Goal: Task Accomplishment & Management: Use online tool/utility

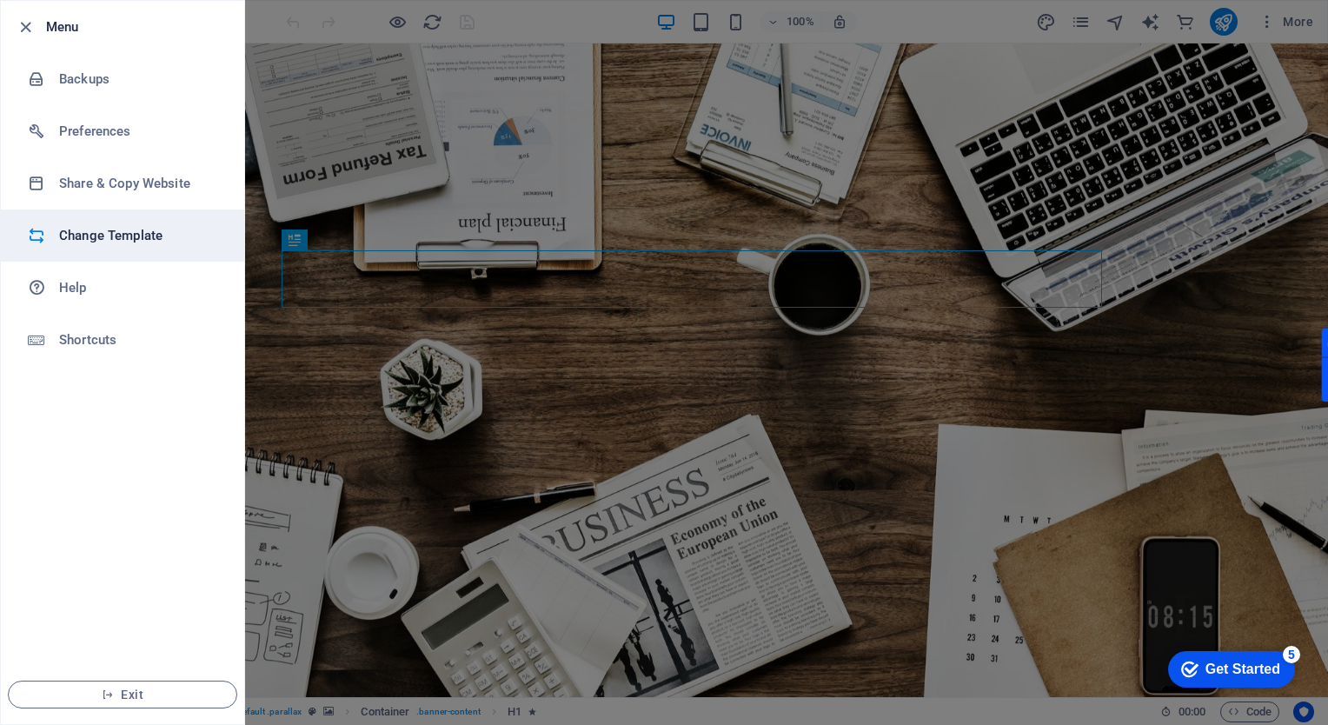
click at [0, 0] on h6 "Change Template" at bounding box center [0, 0] width 0 height 0
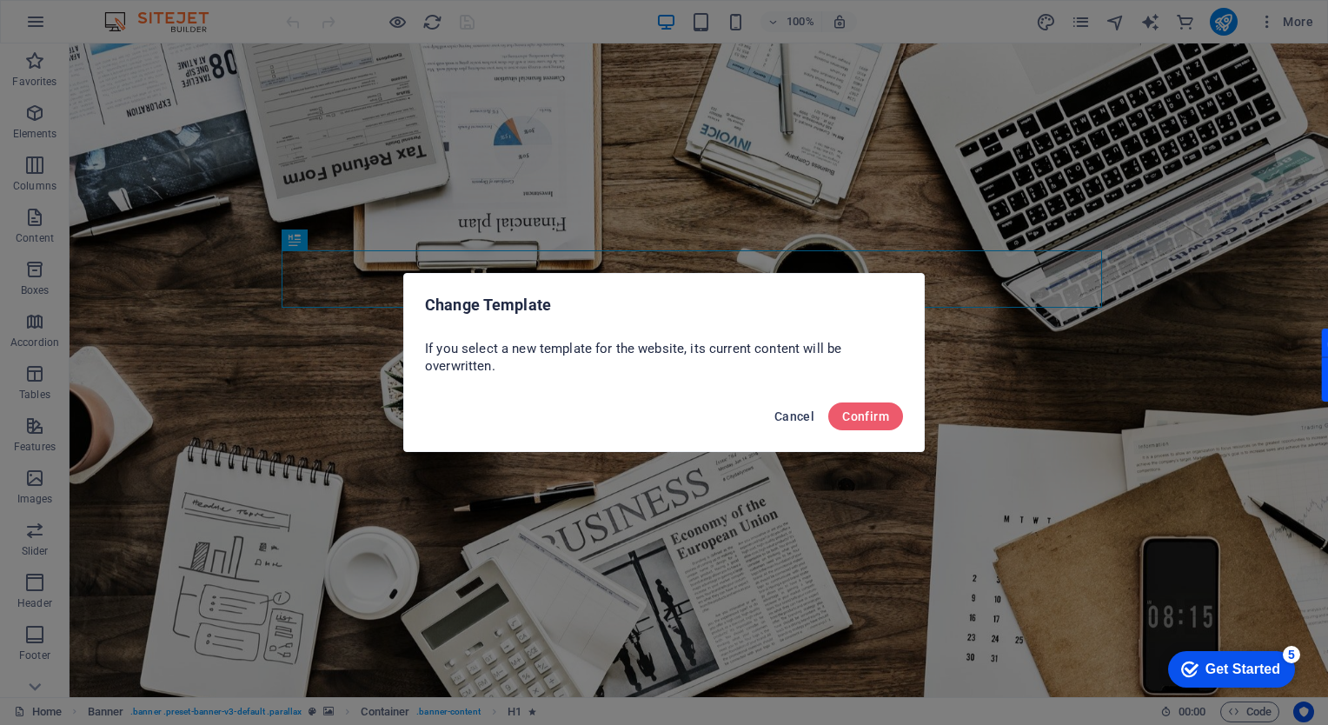
click at [0, 0] on span "Cancel" at bounding box center [0, 0] width 0 height 0
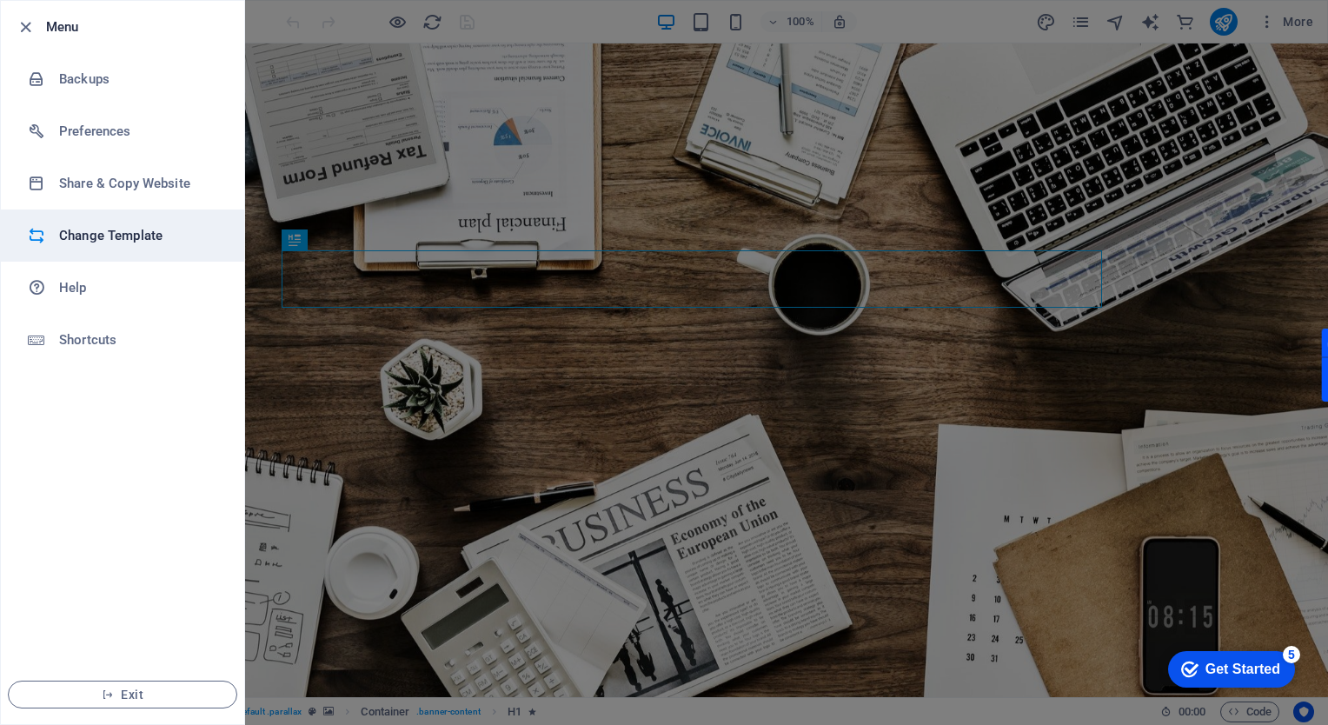
click at [131, 241] on h6 "Change Template" at bounding box center [139, 235] width 161 height 21
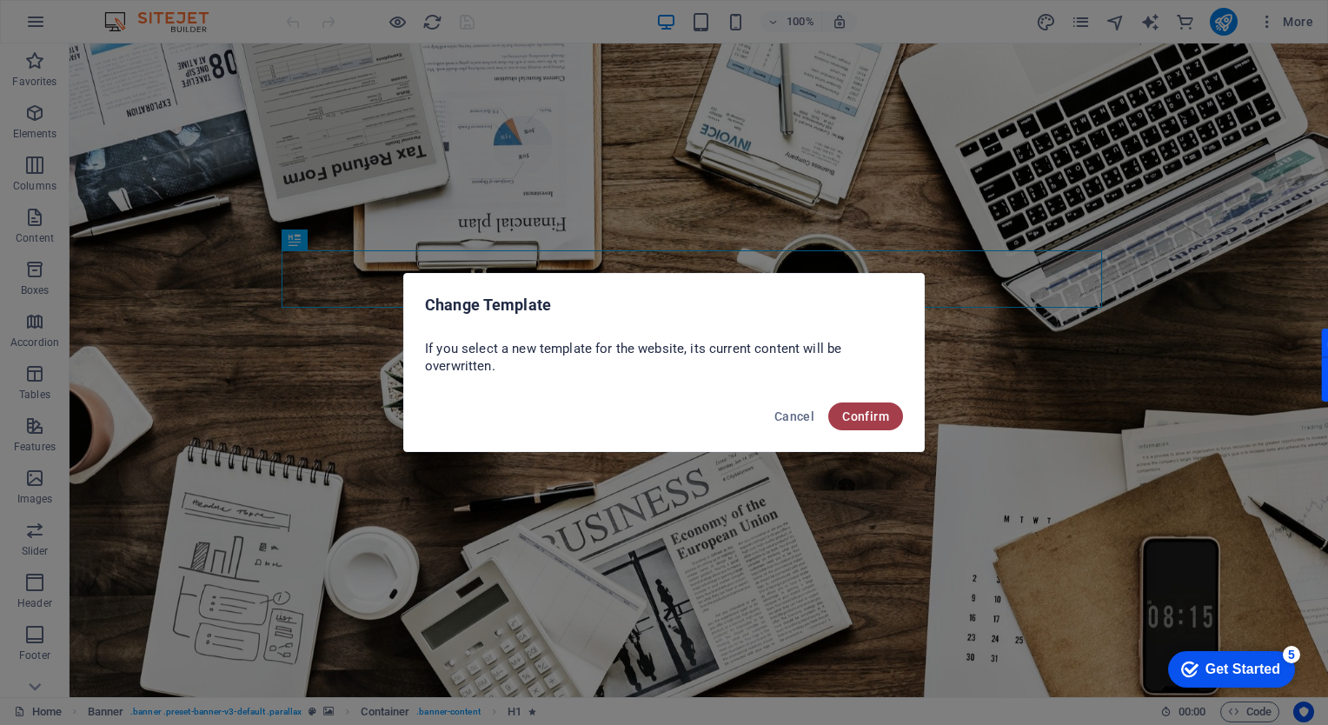
click at [872, 416] on span "Confirm" at bounding box center [865, 416] width 47 height 14
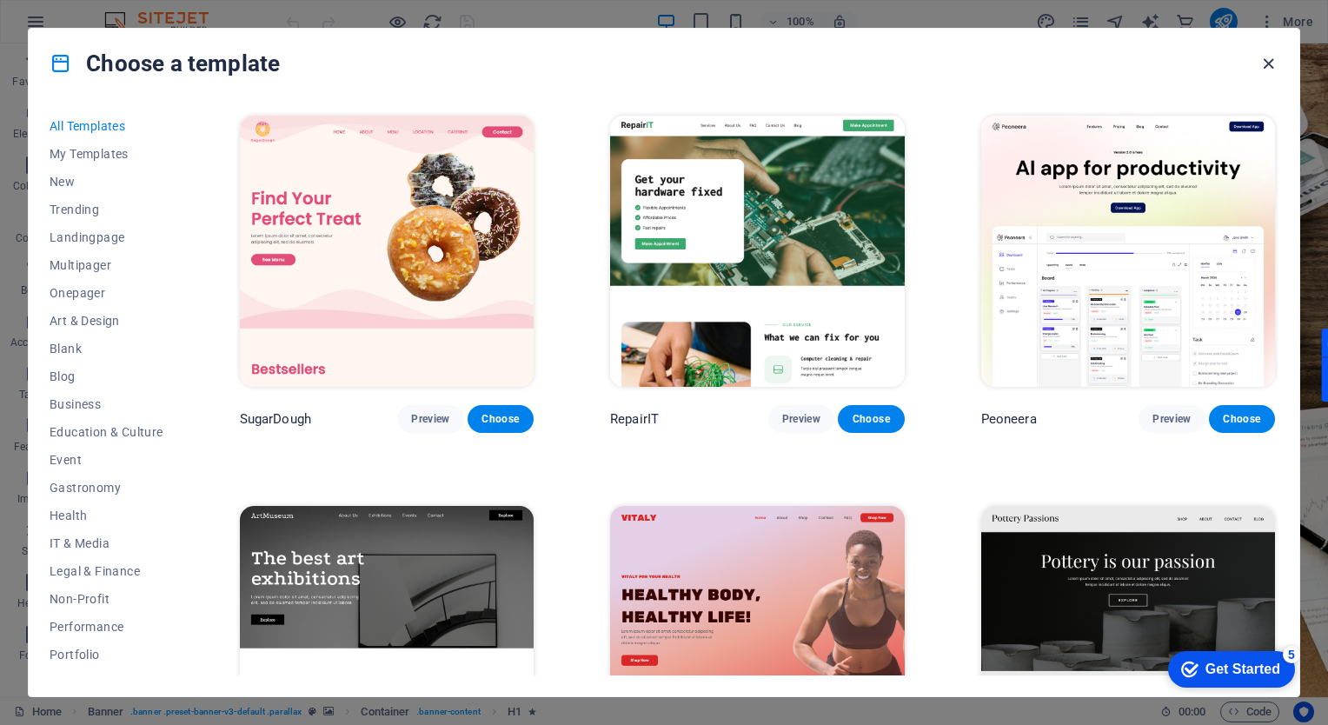
click at [1265, 70] on icon "button" at bounding box center [1268, 64] width 20 height 20
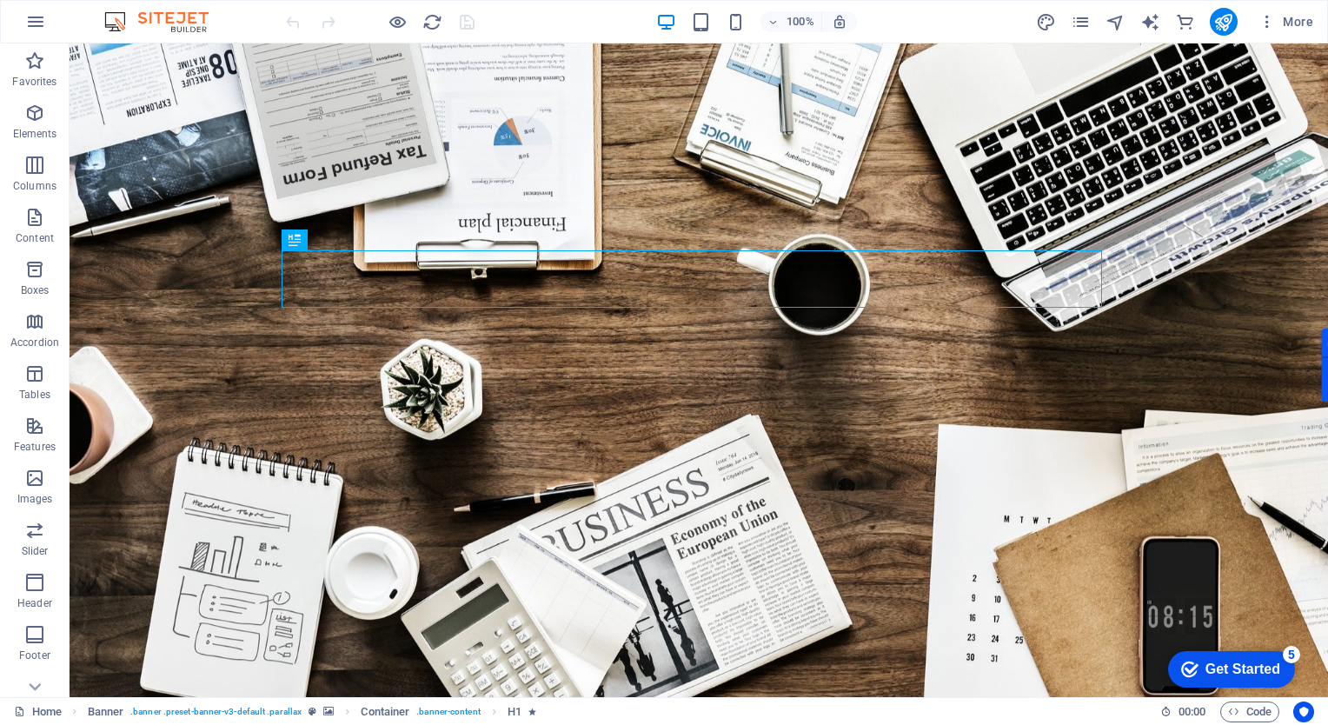
click at [0, 0] on img at bounding box center [0, 0] width 0 height 0
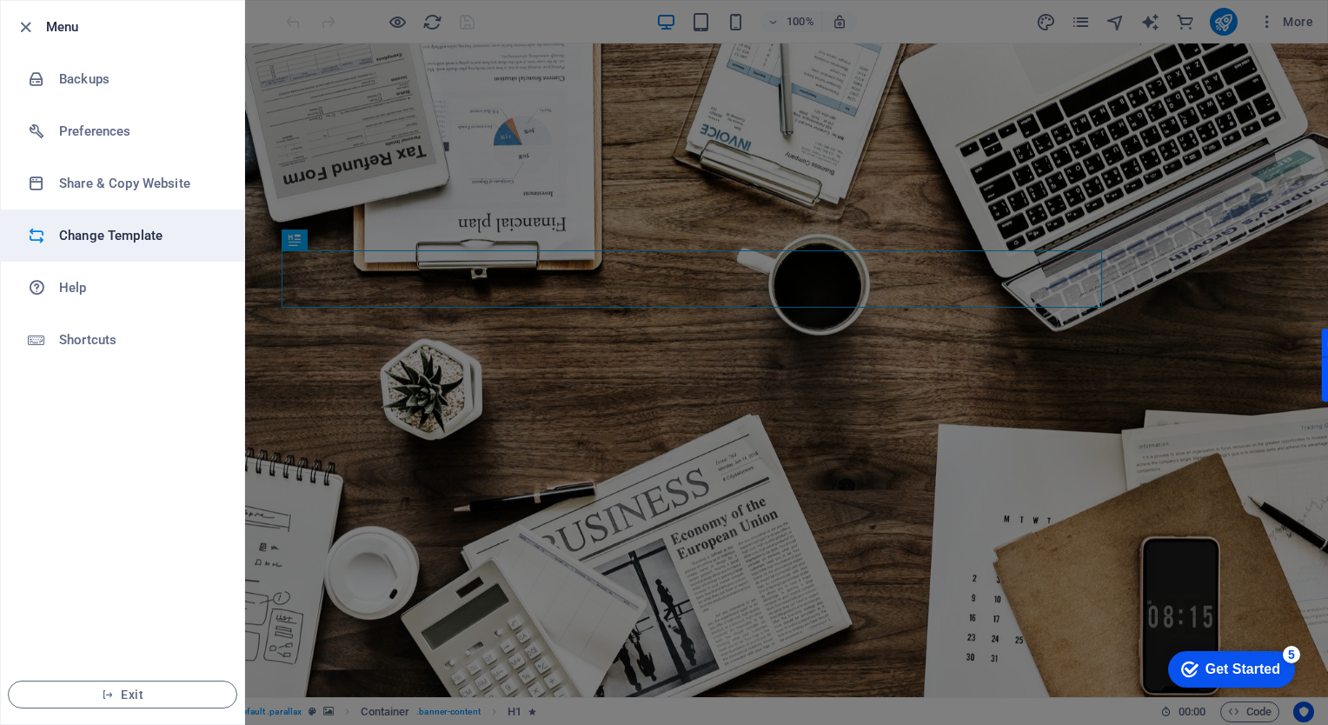
click at [132, 221] on li "Change Template" at bounding box center [122, 235] width 243 height 52
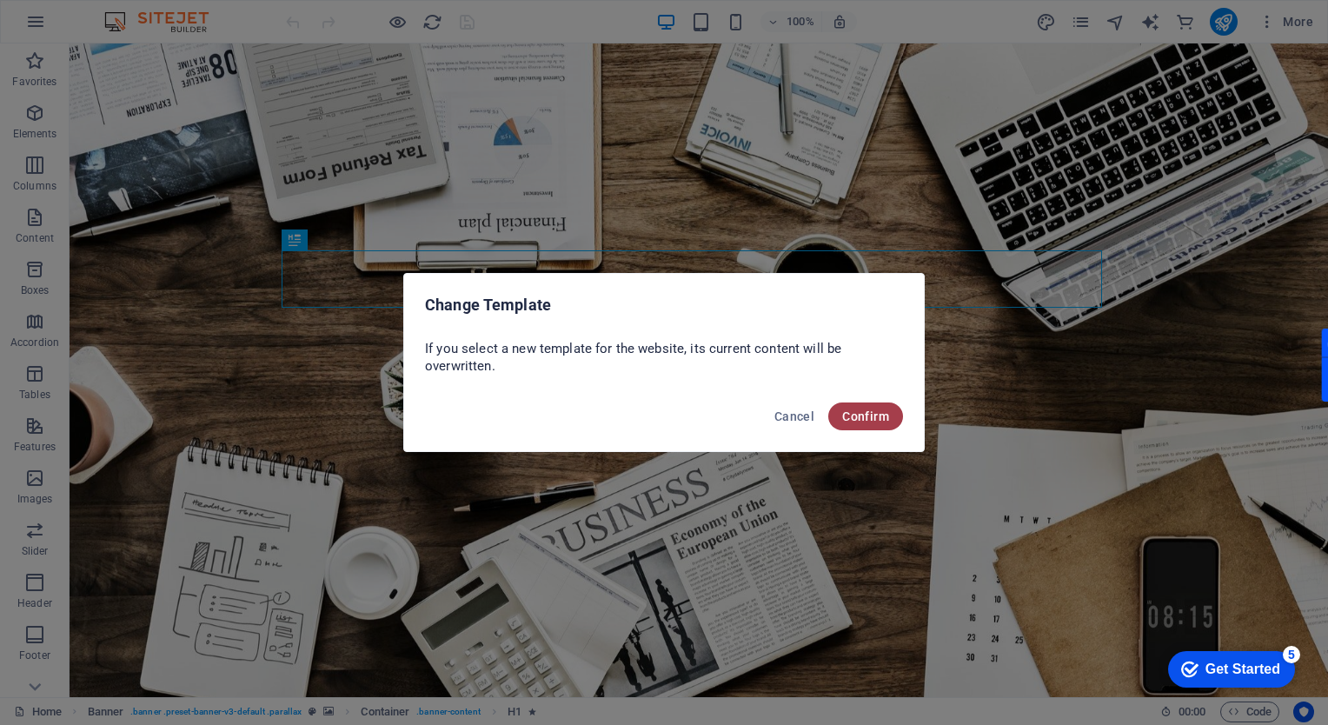
click at [884, 409] on span "Confirm" at bounding box center [865, 416] width 47 height 14
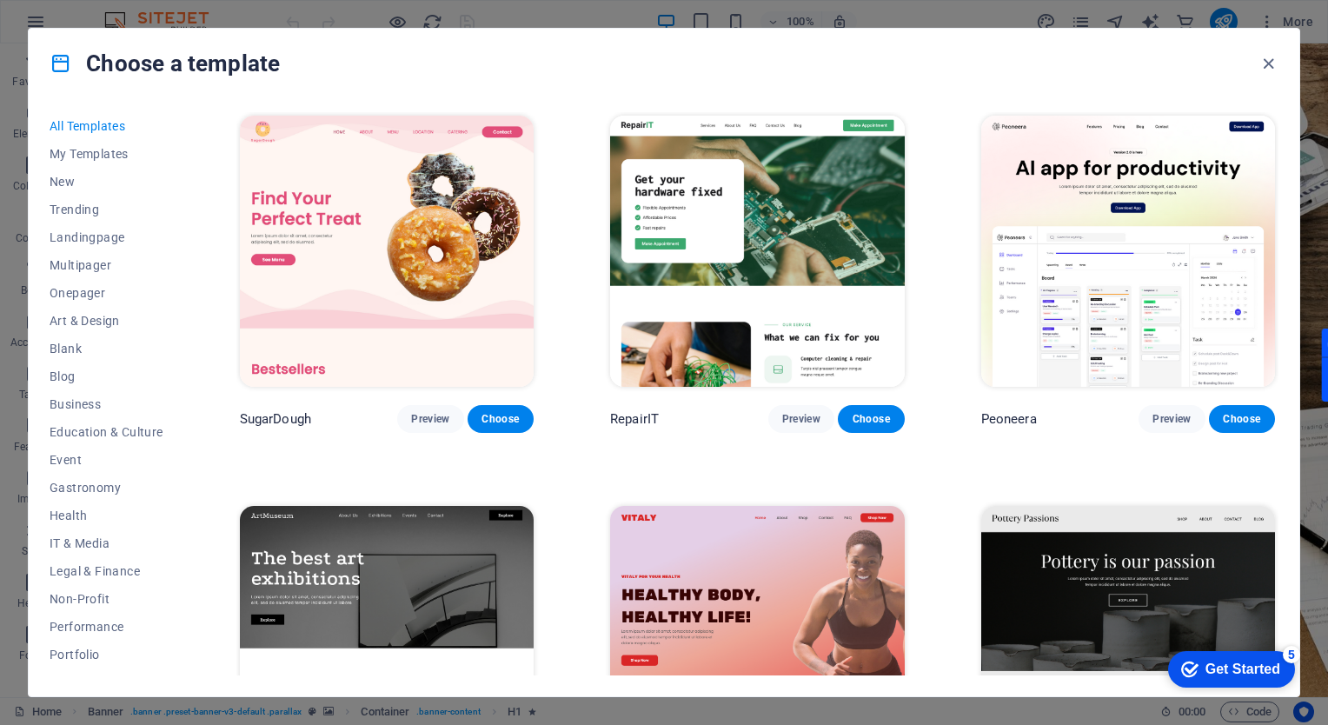
click at [1322, 116] on div "Choose a template All Templates My Templates New Trending Landingpage Multipage…" at bounding box center [664, 362] width 1328 height 725
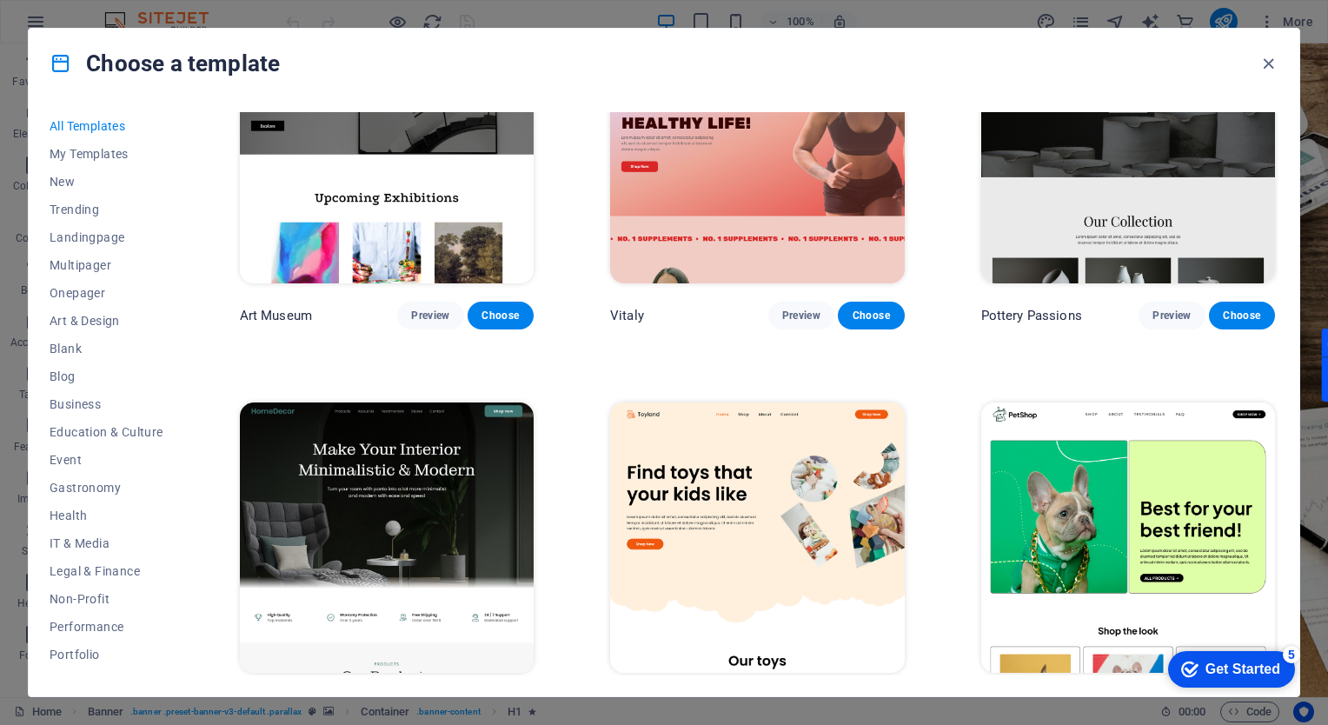
scroll to position [986, 0]
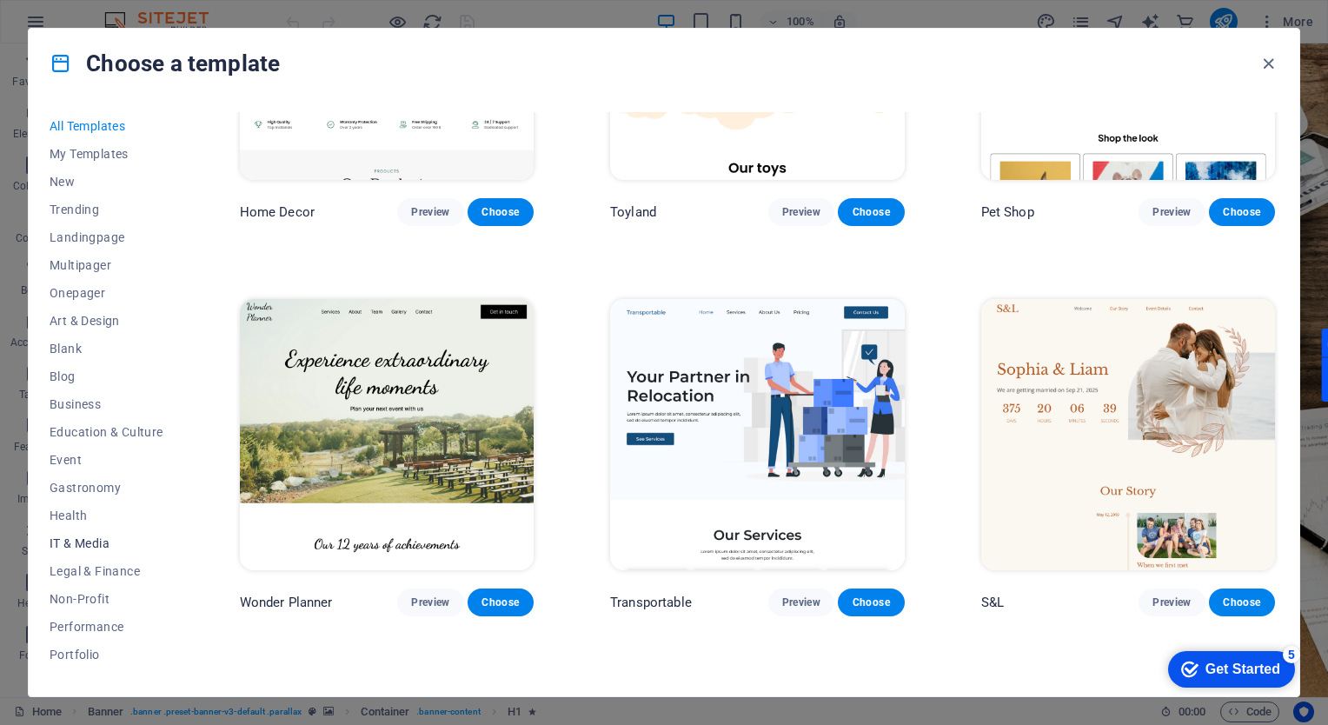
click at [84, 544] on span "IT & Media" at bounding box center [107, 543] width 114 height 14
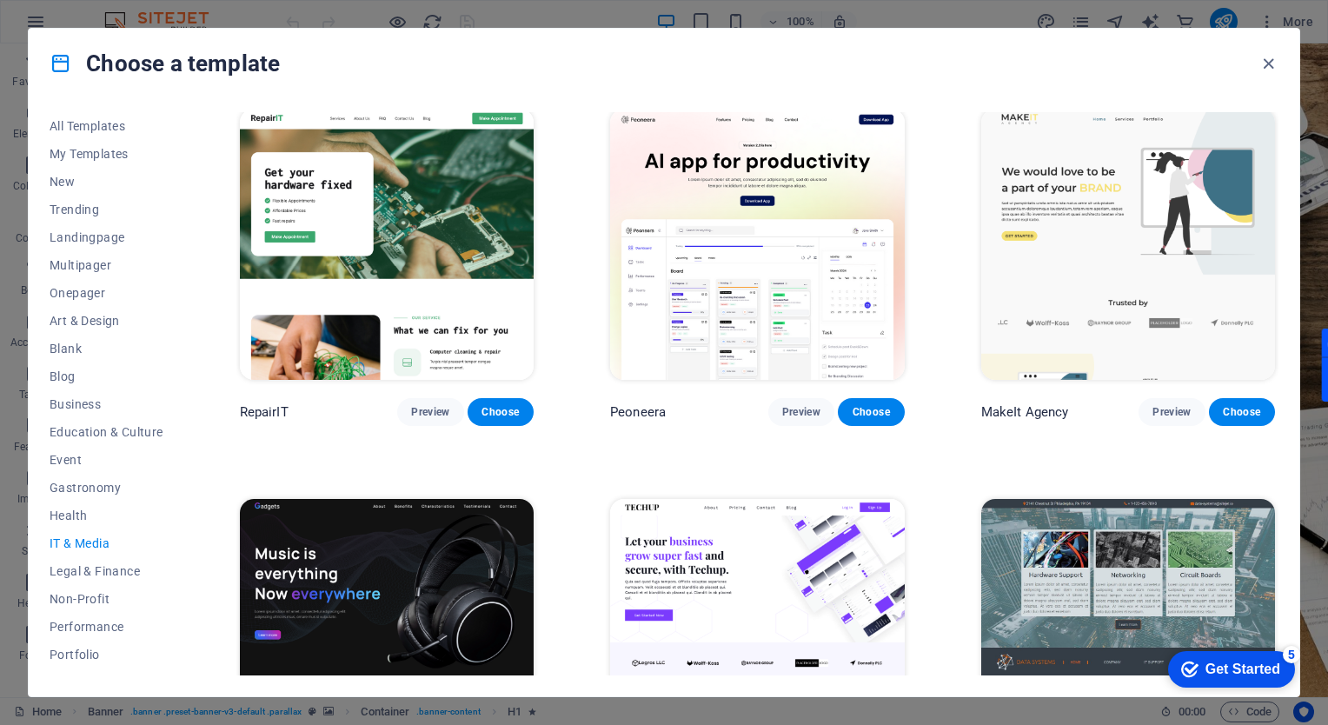
scroll to position [7, 0]
drag, startPoint x: 1280, startPoint y: 187, endPoint x: 1278, endPoint y: 202, distance: 14.9
click at [1278, 202] on div "All Templates My Templates New Trending Landingpage Multipager Onepager Art & D…" at bounding box center [664, 397] width 1270 height 598
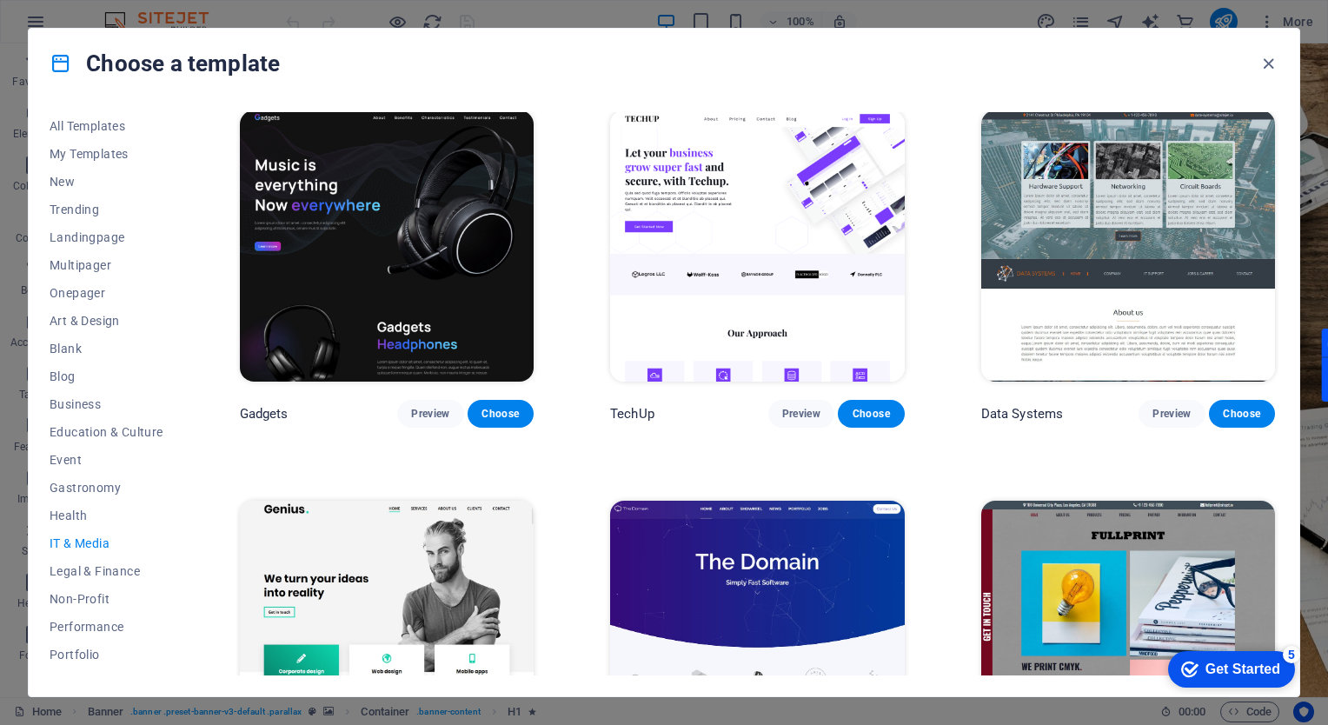
scroll to position [387, 0]
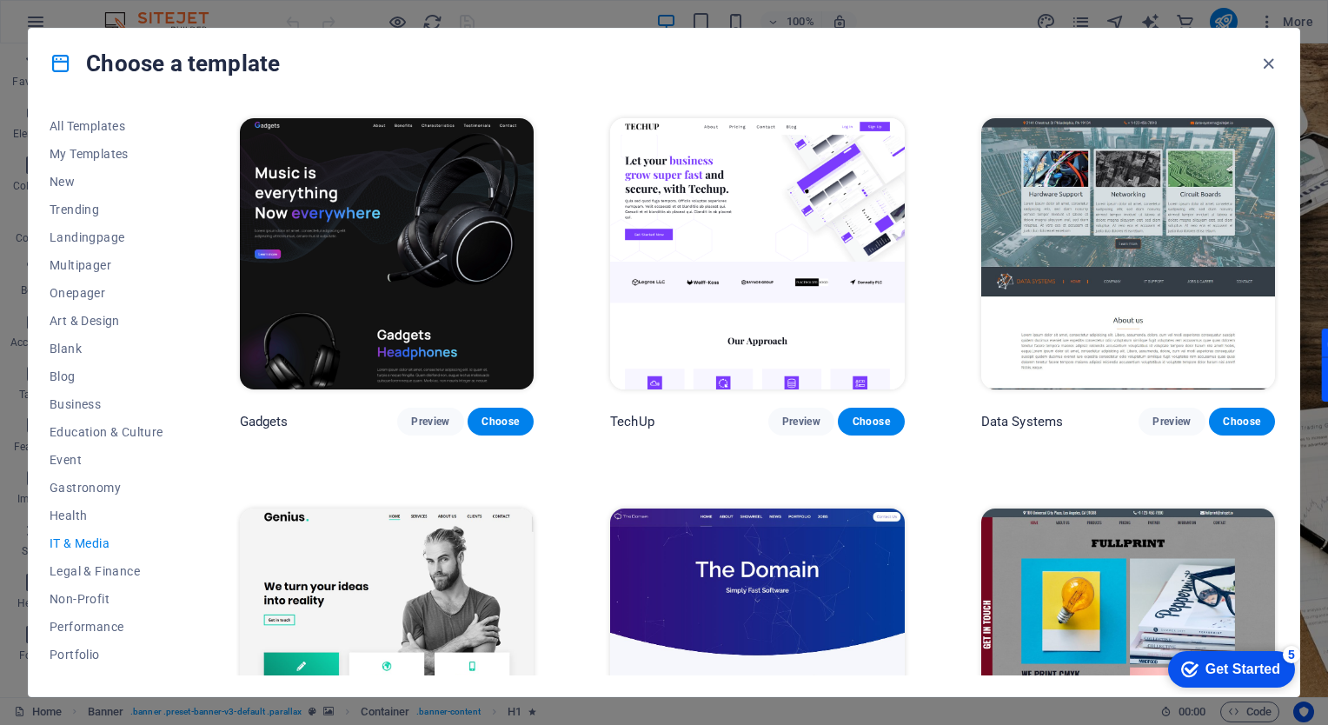
drag, startPoint x: 1278, startPoint y: 335, endPoint x: 1228, endPoint y: 431, distance: 108.0
click at [1228, 431] on div "All Templates My Templates New Trending Landingpage Multipager Onepager Art & D…" at bounding box center [664, 397] width 1270 height 598
drag, startPoint x: 1272, startPoint y: 427, endPoint x: 1273, endPoint y: 468, distance: 41.7
click at [1273, 468] on div "RepairIT Preview Choose Peoneera Preview Choose MakeIt Agency Preview Choose Ga…" at bounding box center [757, 470] width 1042 height 1490
drag, startPoint x: 1279, startPoint y: 276, endPoint x: 1279, endPoint y: 301, distance: 24.3
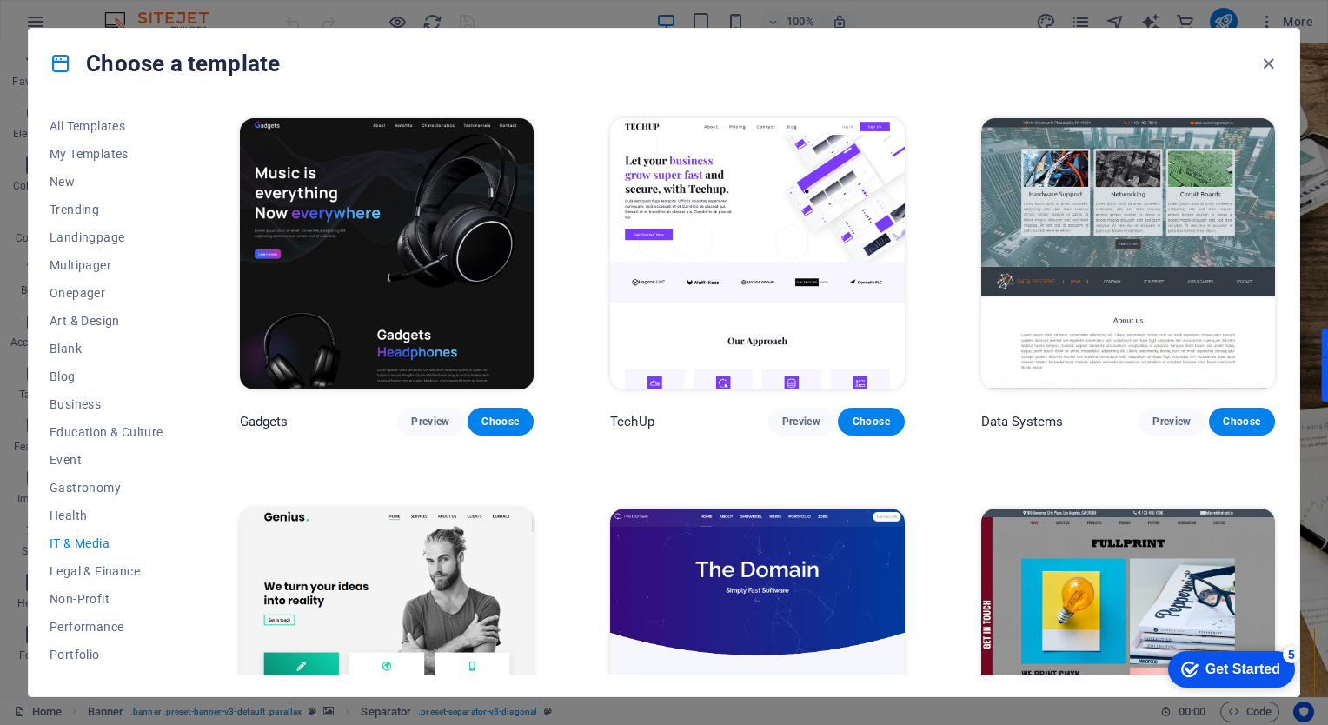
click at [1279, 301] on div "All Templates My Templates New Trending Landingpage Multipager Onepager Art & D…" at bounding box center [664, 397] width 1270 height 598
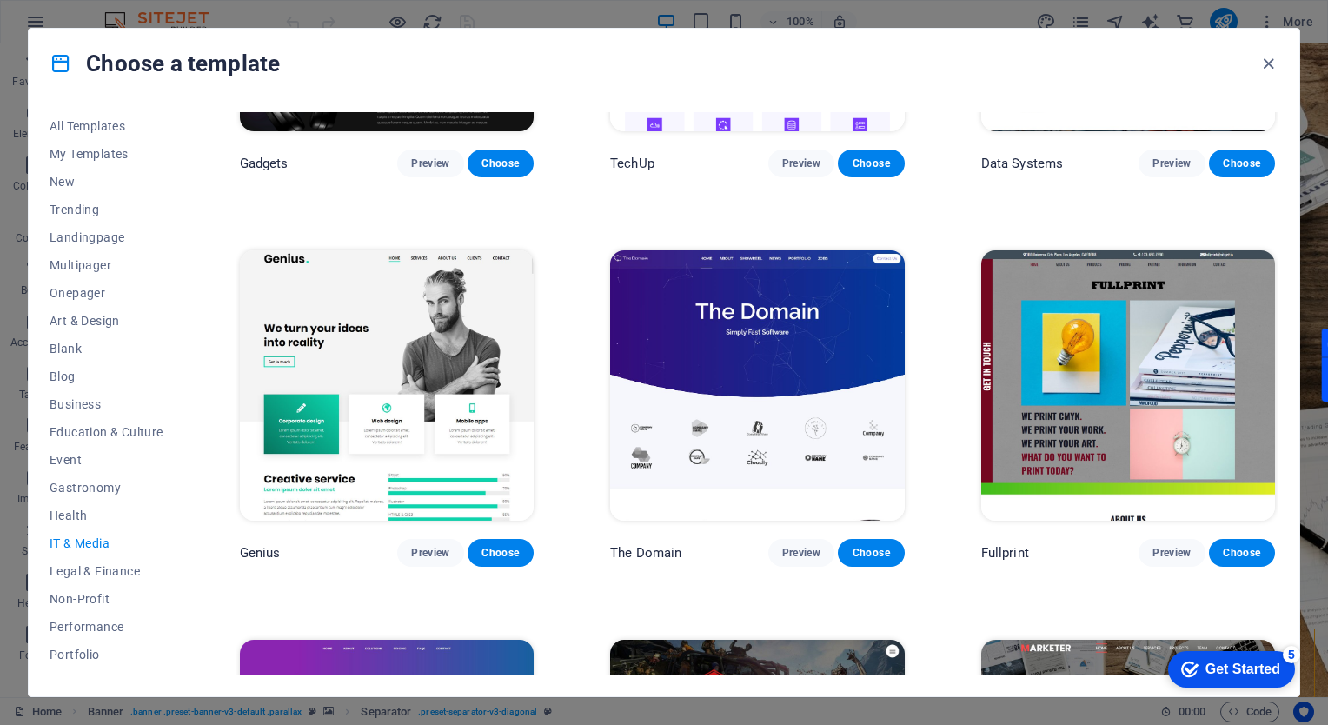
scroll to position [639, 0]
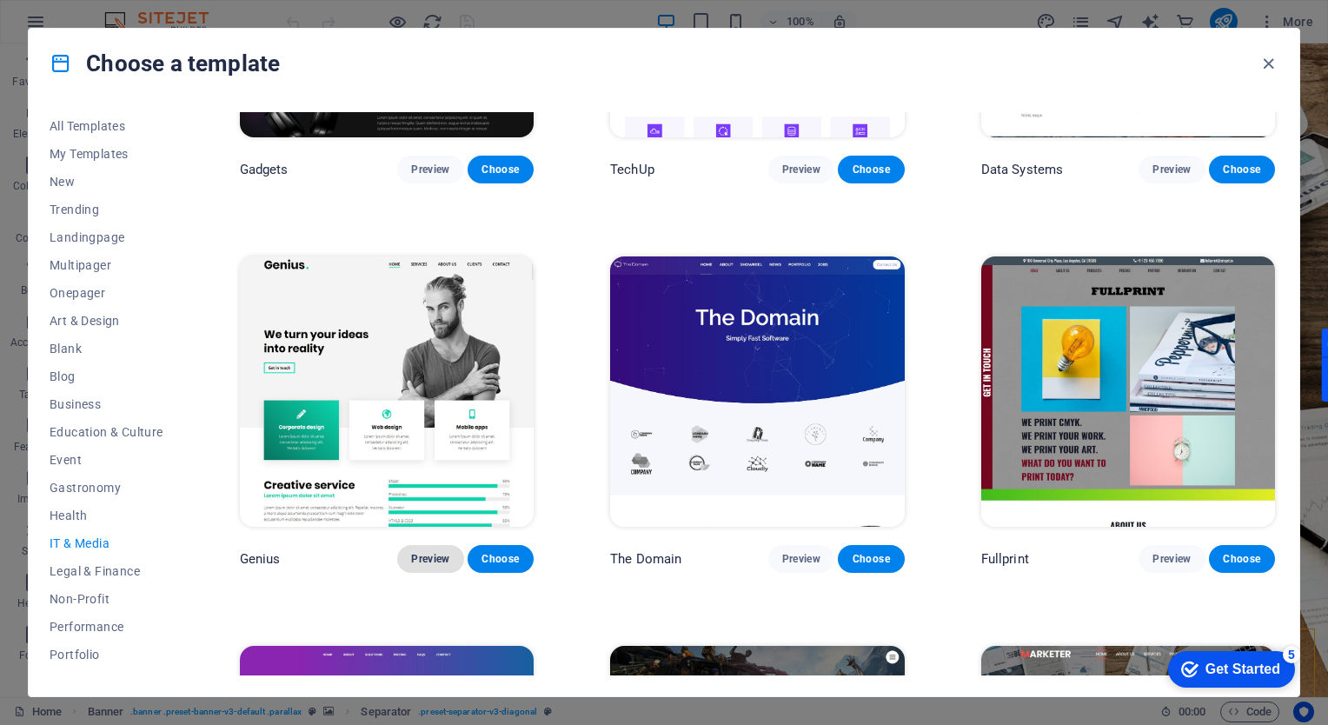
click at [432, 553] on span "Preview" at bounding box center [430, 559] width 38 height 14
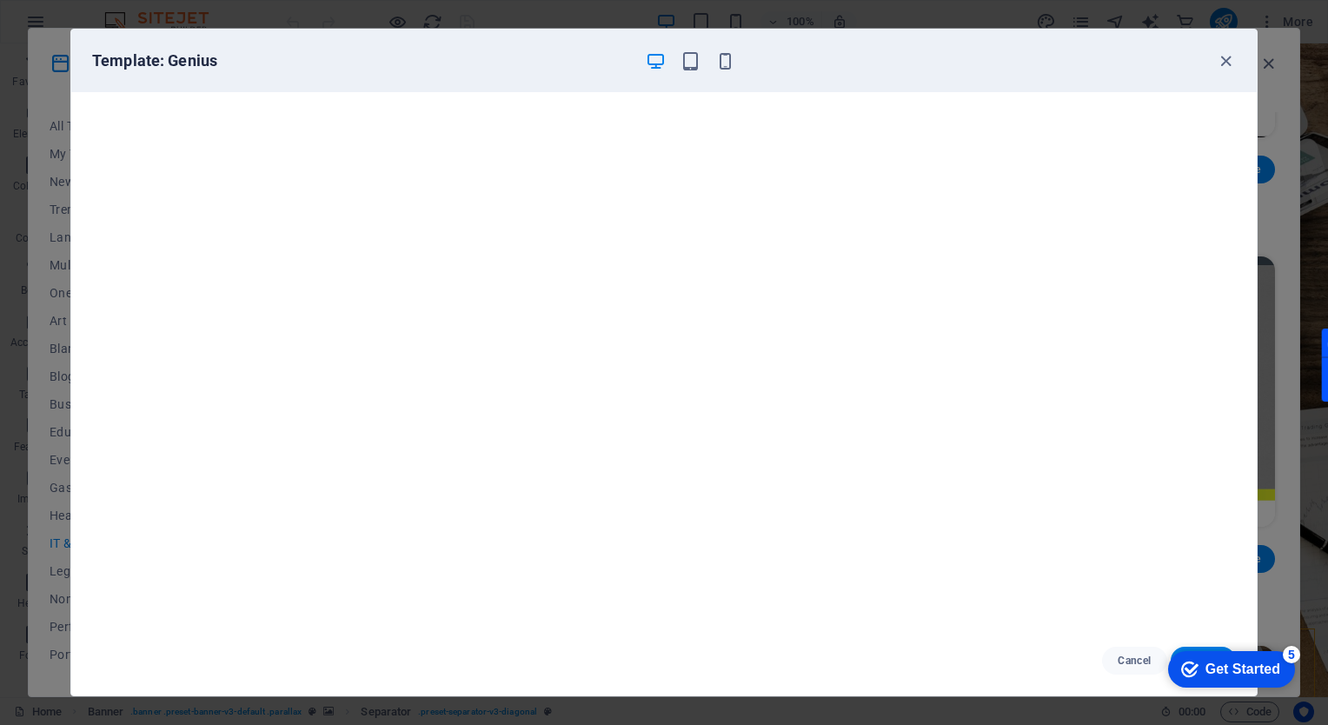
scroll to position [3, 0]
click at [1227, 64] on icon "button" at bounding box center [1225, 61] width 20 height 20
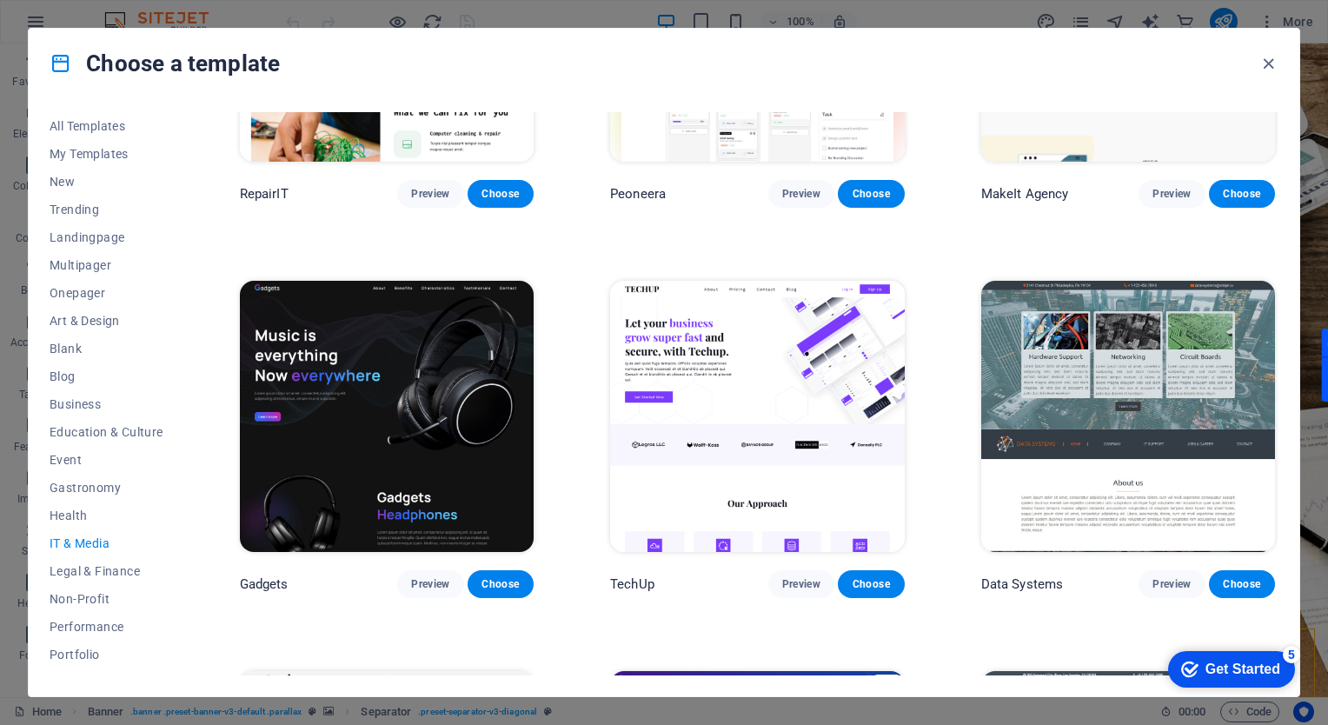
scroll to position [0, 0]
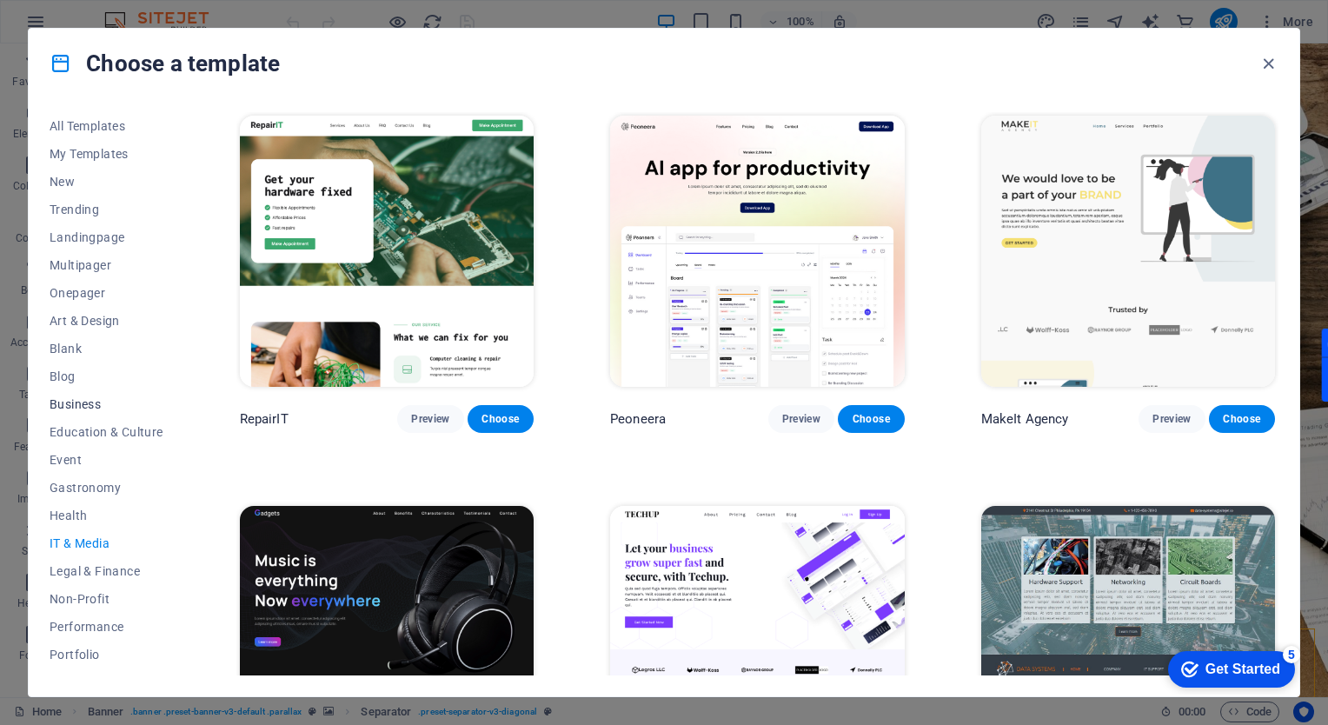
click at [80, 402] on span "Business" at bounding box center [107, 404] width 114 height 14
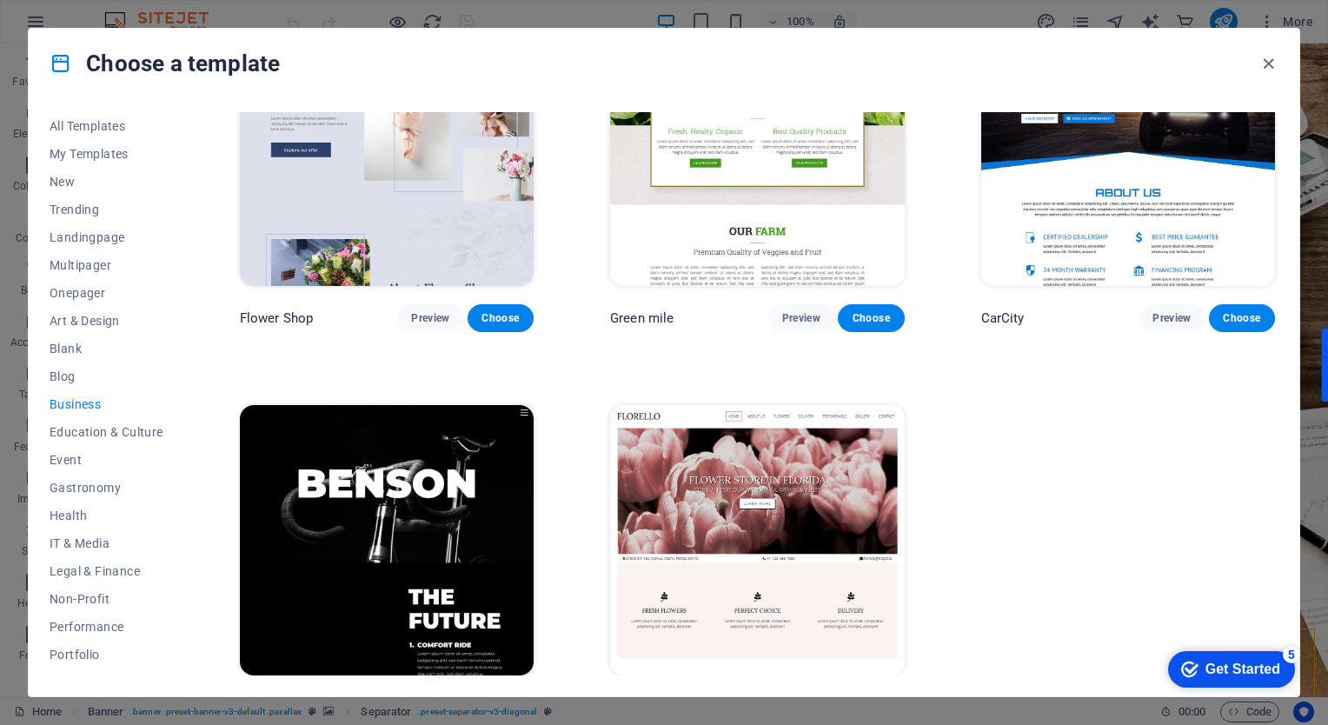
scroll to position [532, 0]
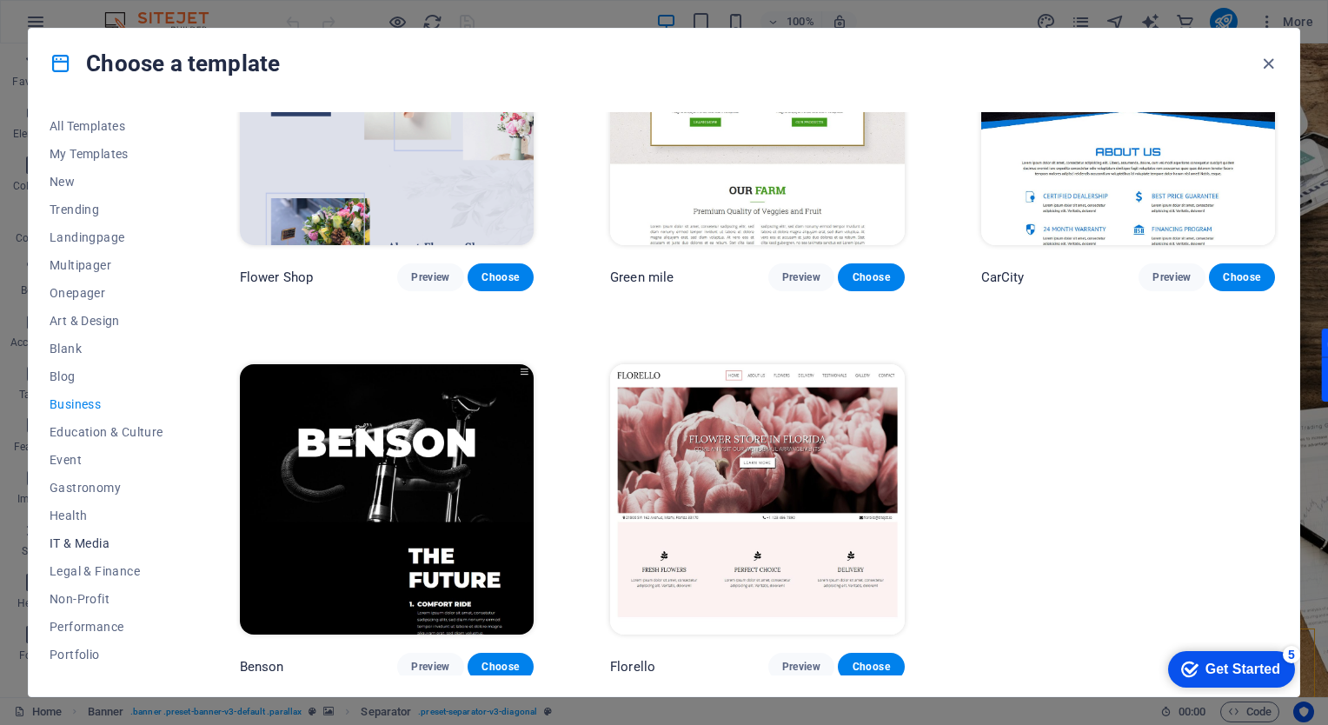
click at [92, 533] on button "IT & Media" at bounding box center [107, 543] width 114 height 28
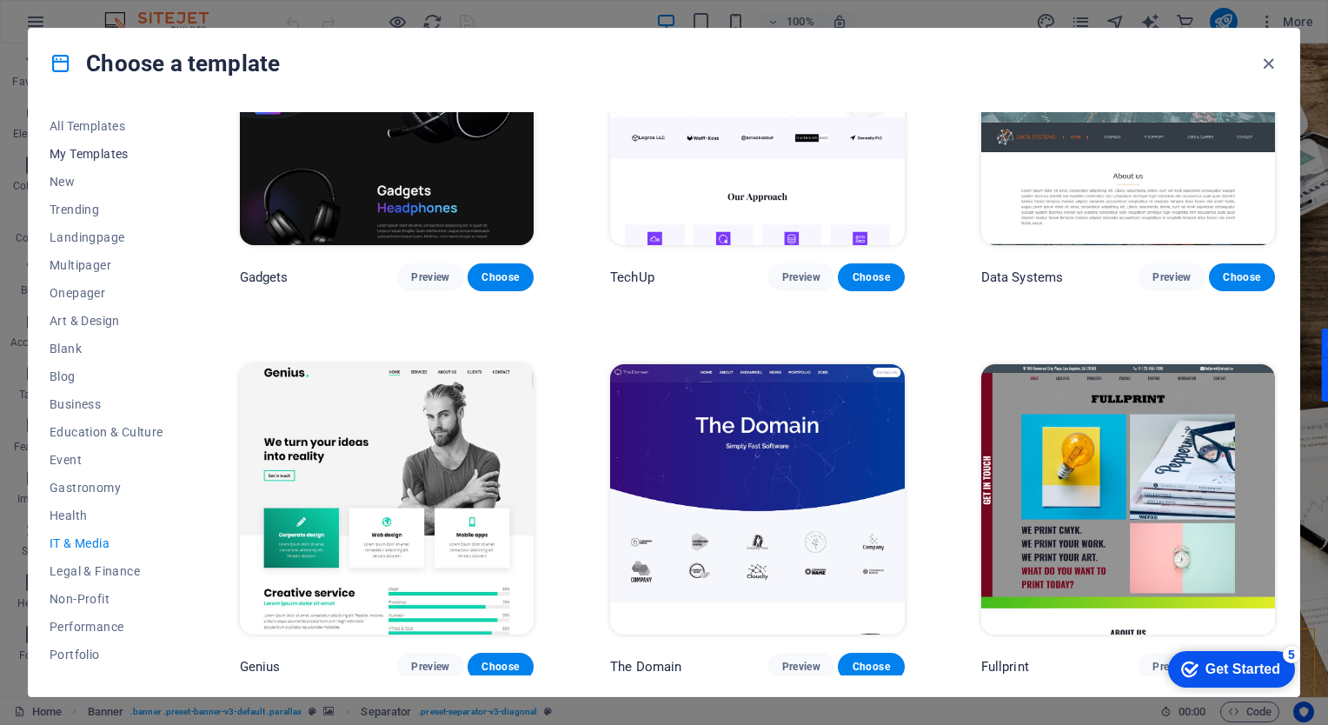
click at [97, 155] on span "My Templates" at bounding box center [107, 154] width 114 height 14
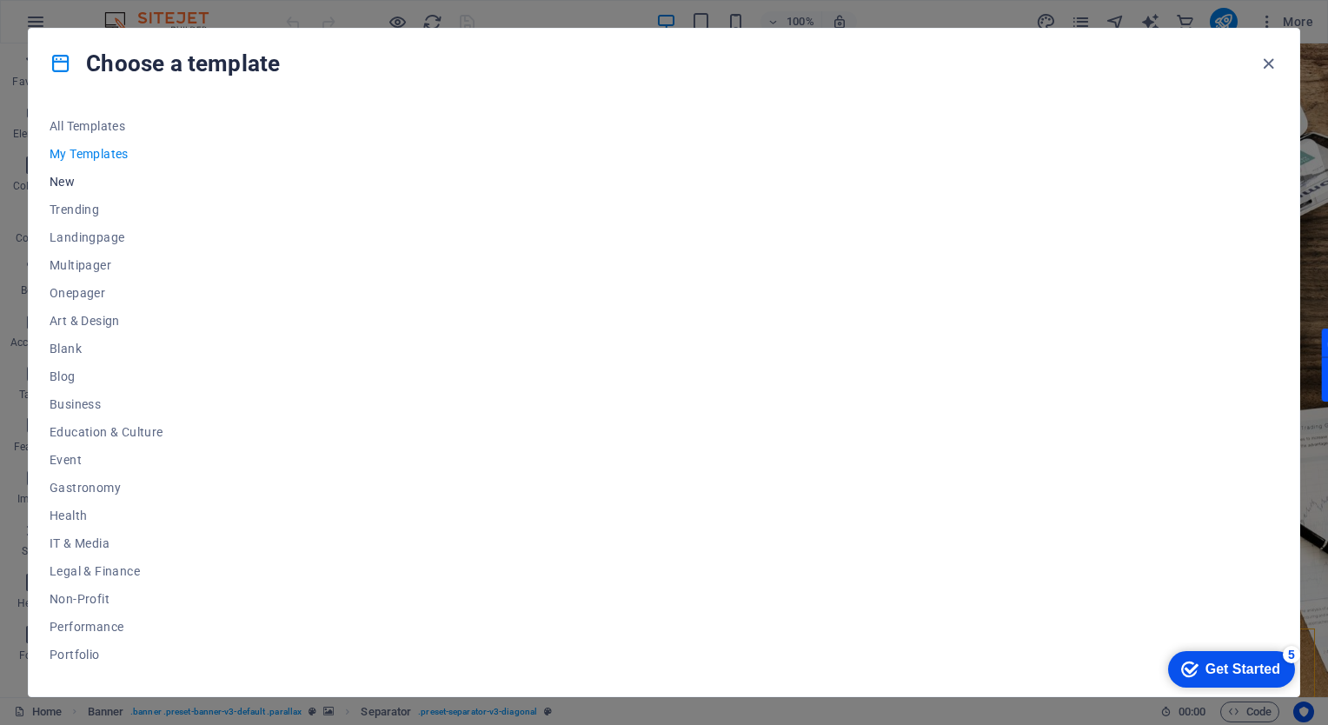
click at [76, 186] on span "New" at bounding box center [107, 182] width 114 height 14
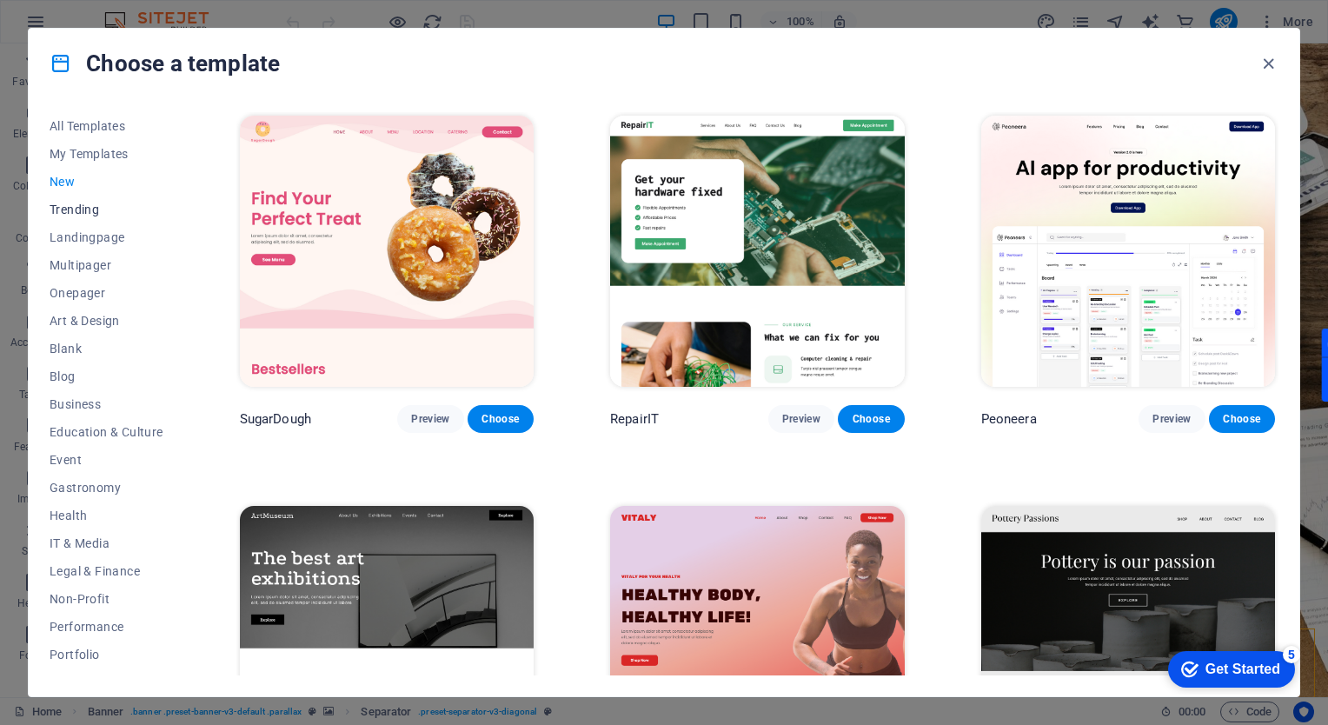
click at [79, 204] on span "Trending" at bounding box center [107, 209] width 114 height 14
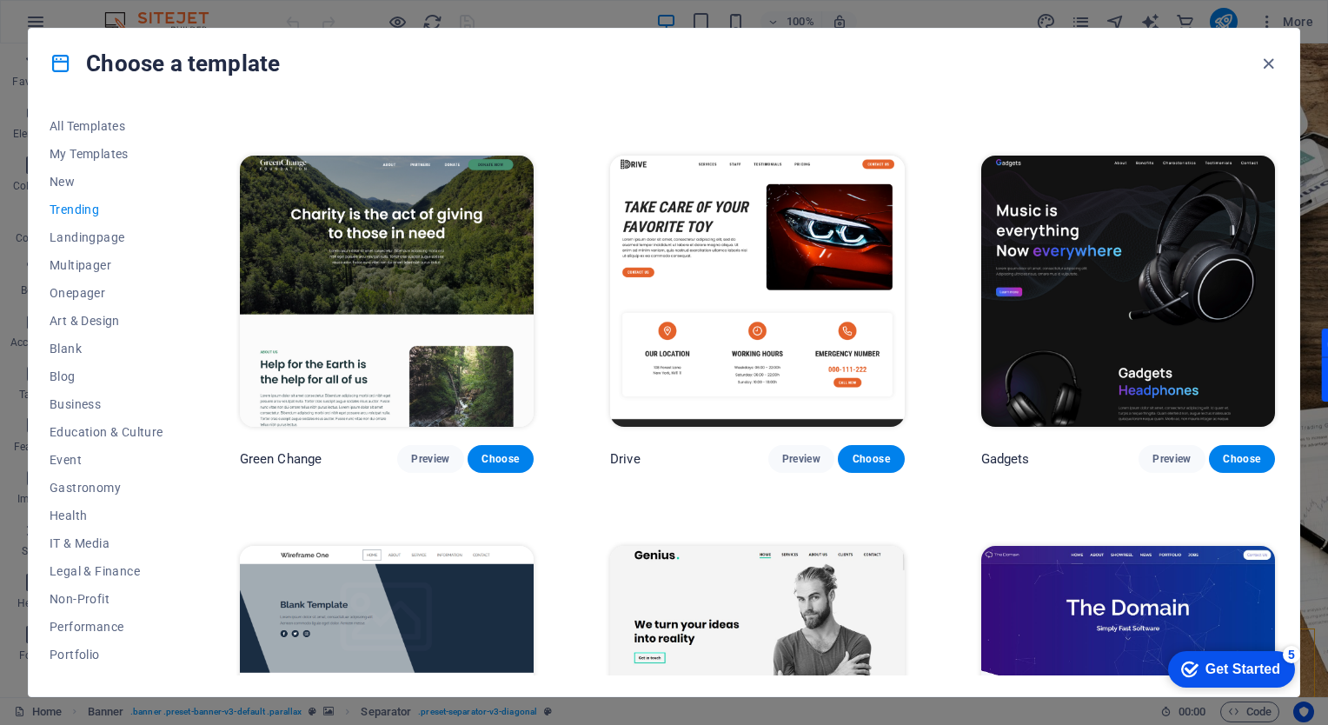
scroll to position [1651, 0]
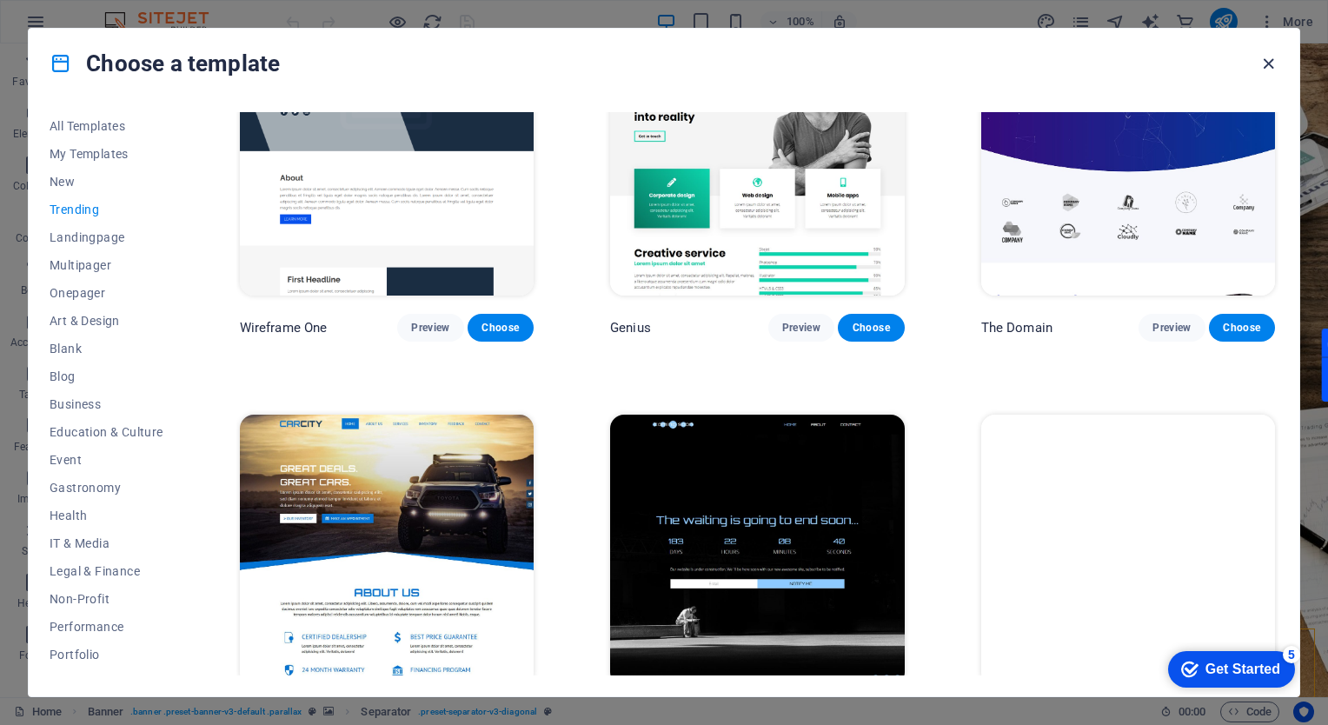
click at [1258, 65] on icon "button" at bounding box center [1268, 64] width 20 height 20
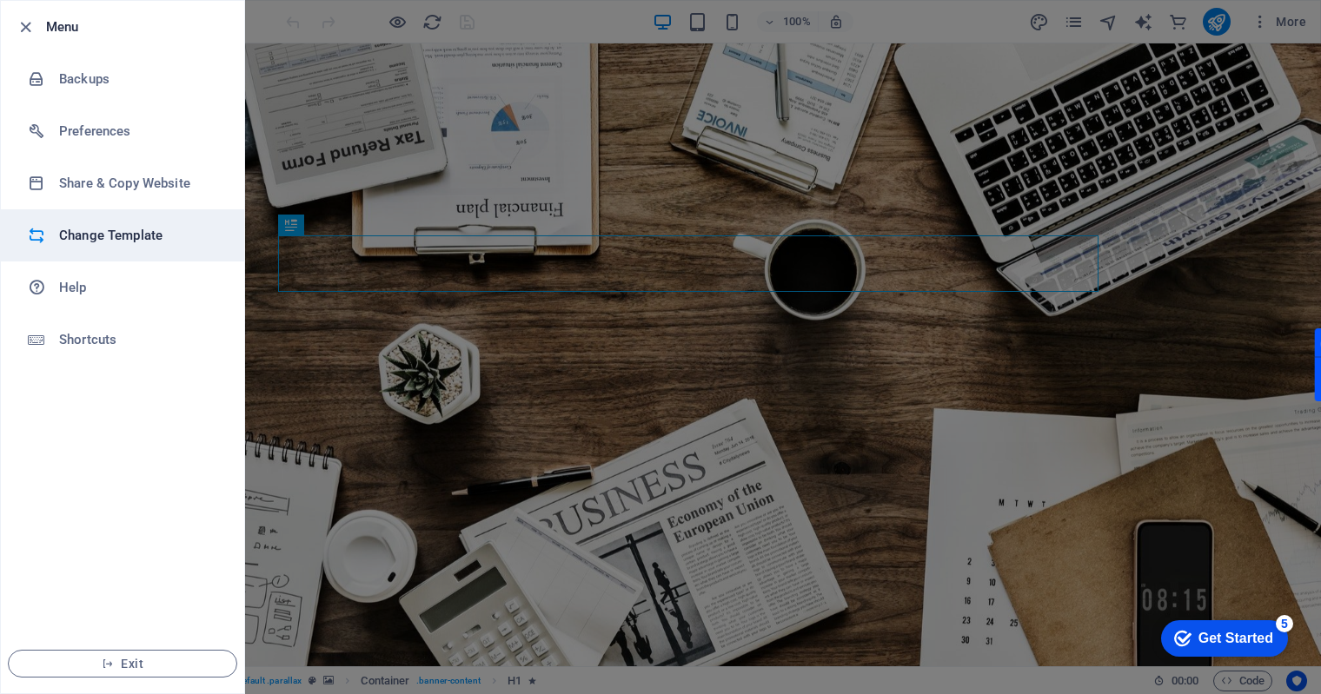
click at [0, 0] on h6 "Change Template" at bounding box center [0, 0] width 0 height 0
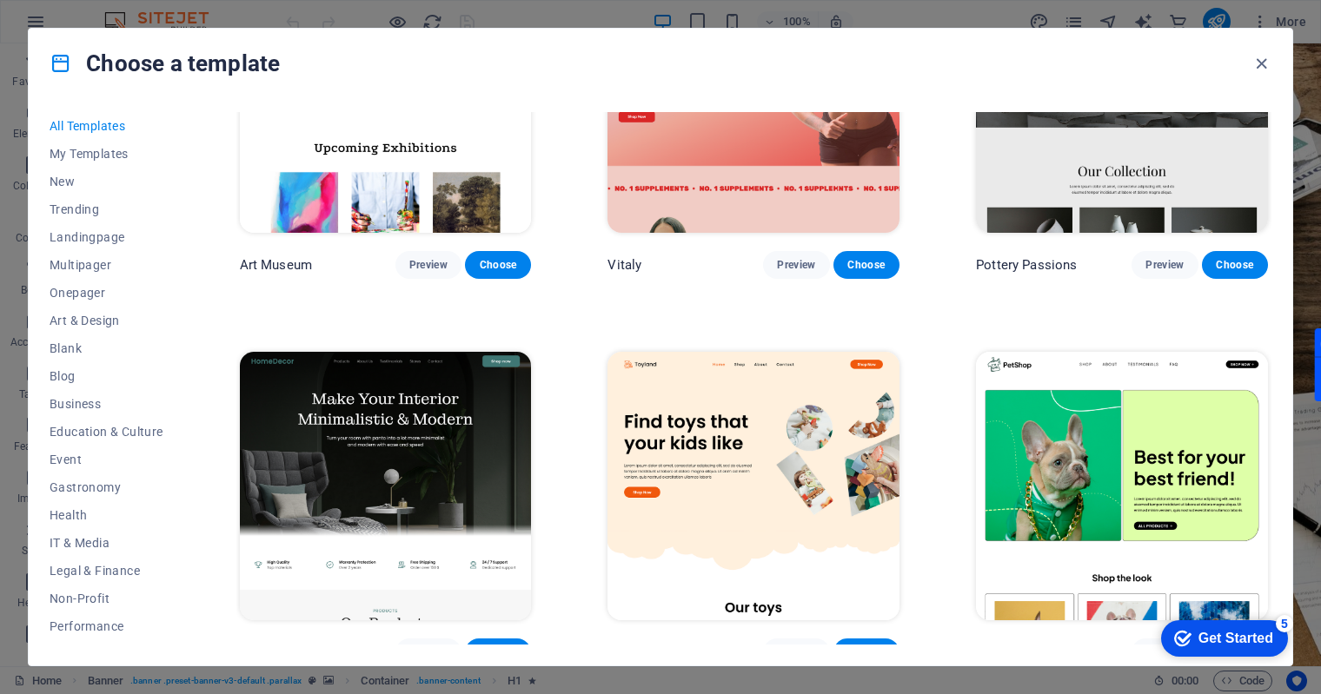
scroll to position [608, 0]
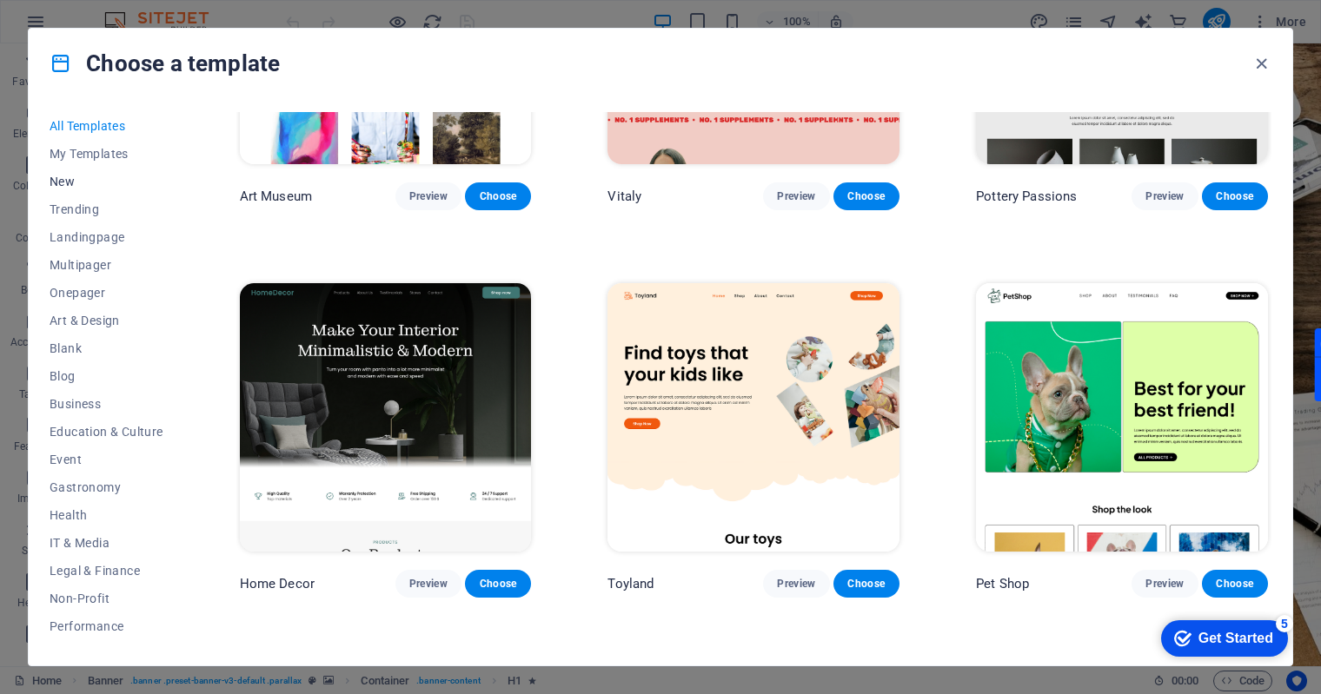
click at [70, 185] on span "New" at bounding box center [107, 182] width 114 height 14
click at [98, 209] on span "Trending" at bounding box center [107, 209] width 114 height 14
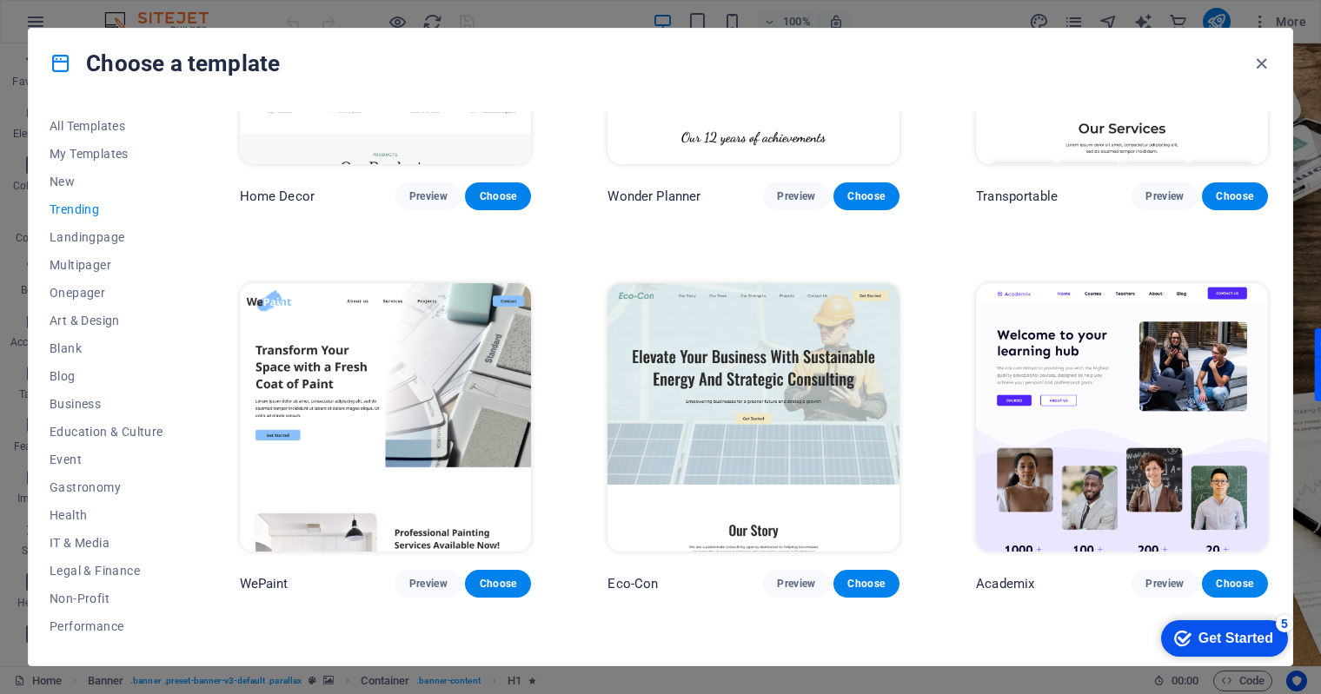
scroll to position [222, 0]
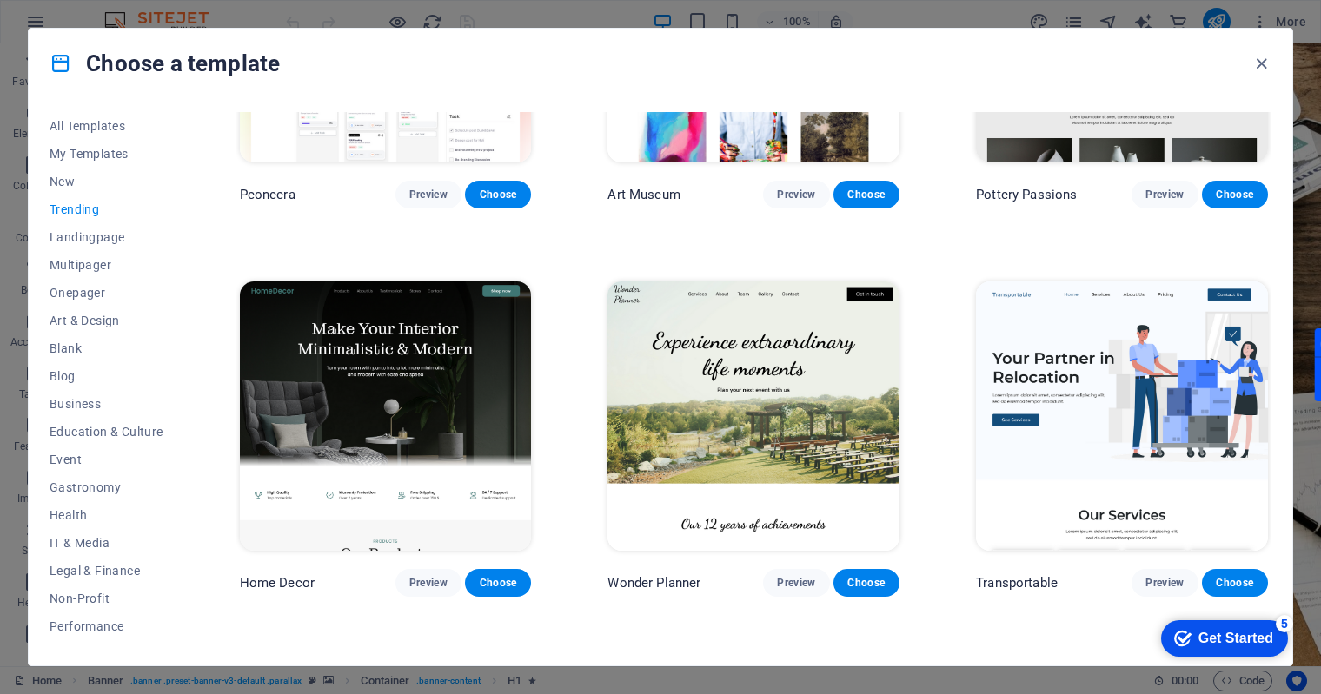
click at [86, 211] on span "Trending" at bounding box center [107, 209] width 114 height 14
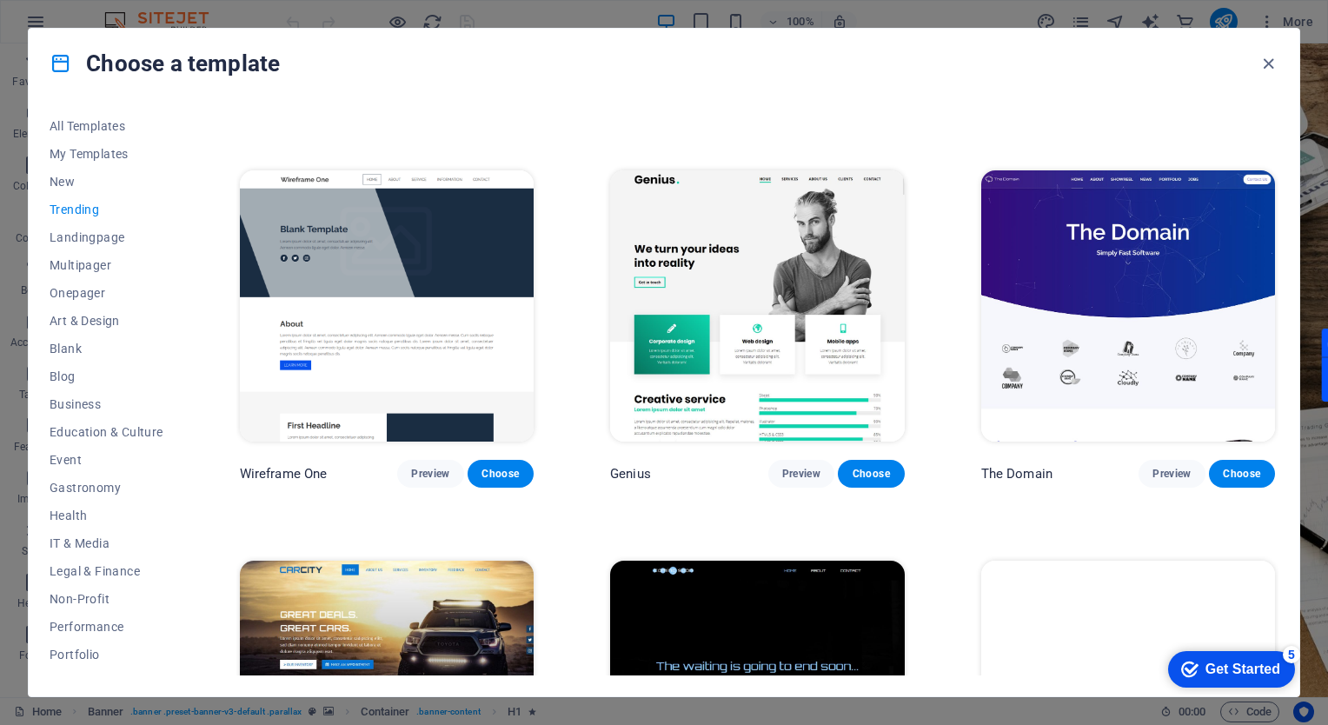
scroll to position [1696, 0]
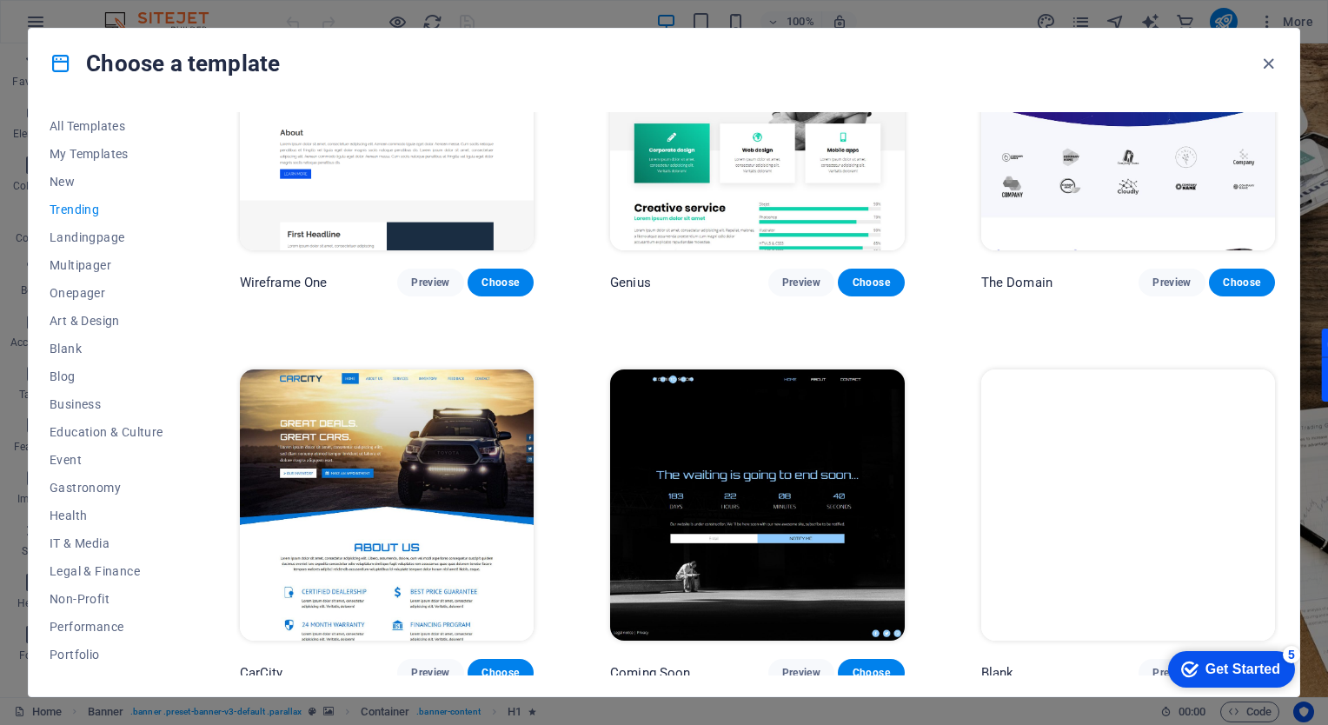
click at [0, 0] on div "Choose a template" at bounding box center [0, 0] width 0 height 0
click at [1267, 63] on icon "button" at bounding box center [1268, 64] width 20 height 20
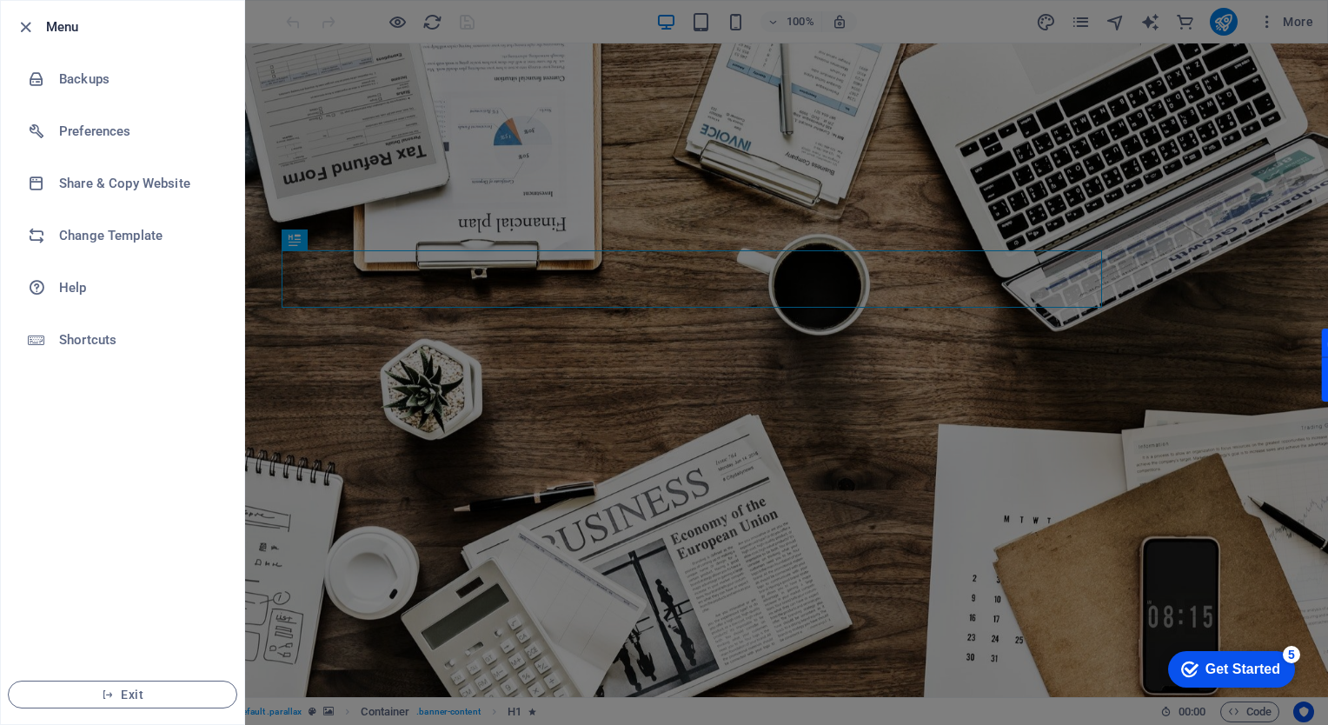
click at [53, 28] on h6 "Menu" at bounding box center [138, 27] width 184 height 21
click at [23, 30] on icon "button" at bounding box center [26, 27] width 20 height 20
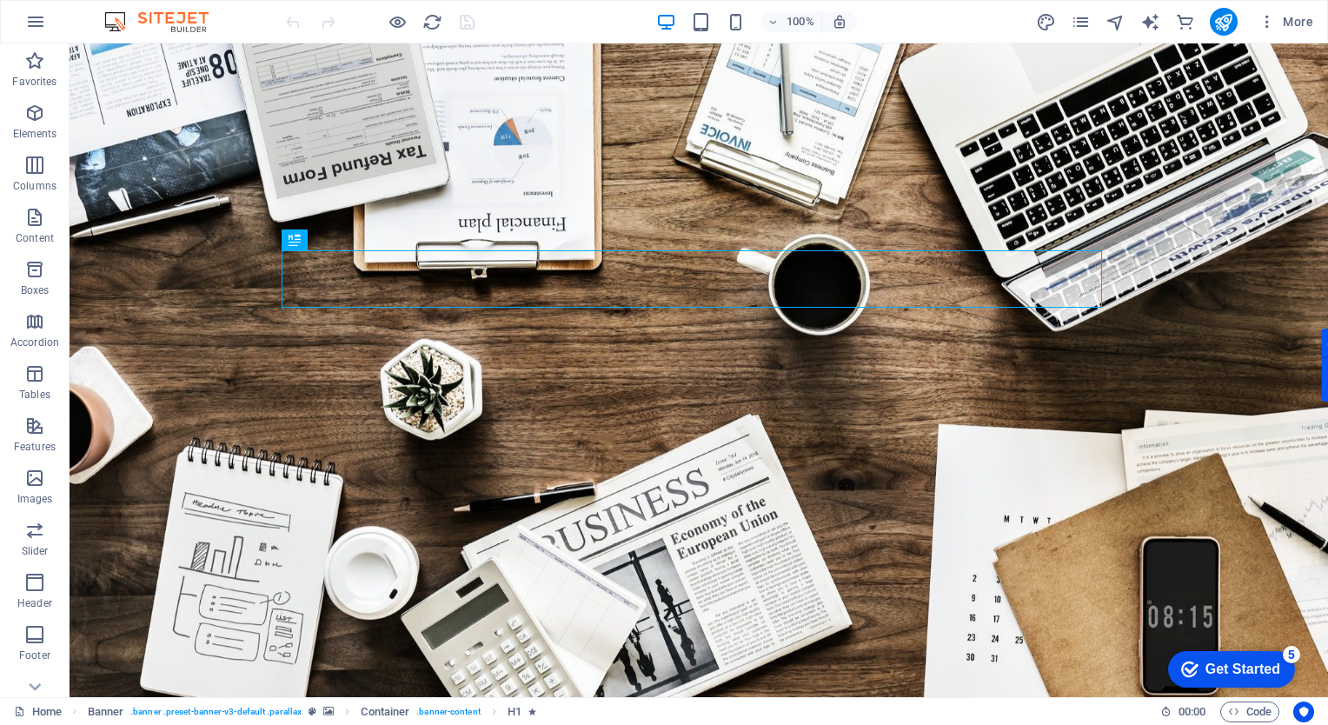
click at [0, 0] on img at bounding box center [0, 0] width 0 height 0
click at [1255, 22] on button "More" at bounding box center [1285, 22] width 69 height 28
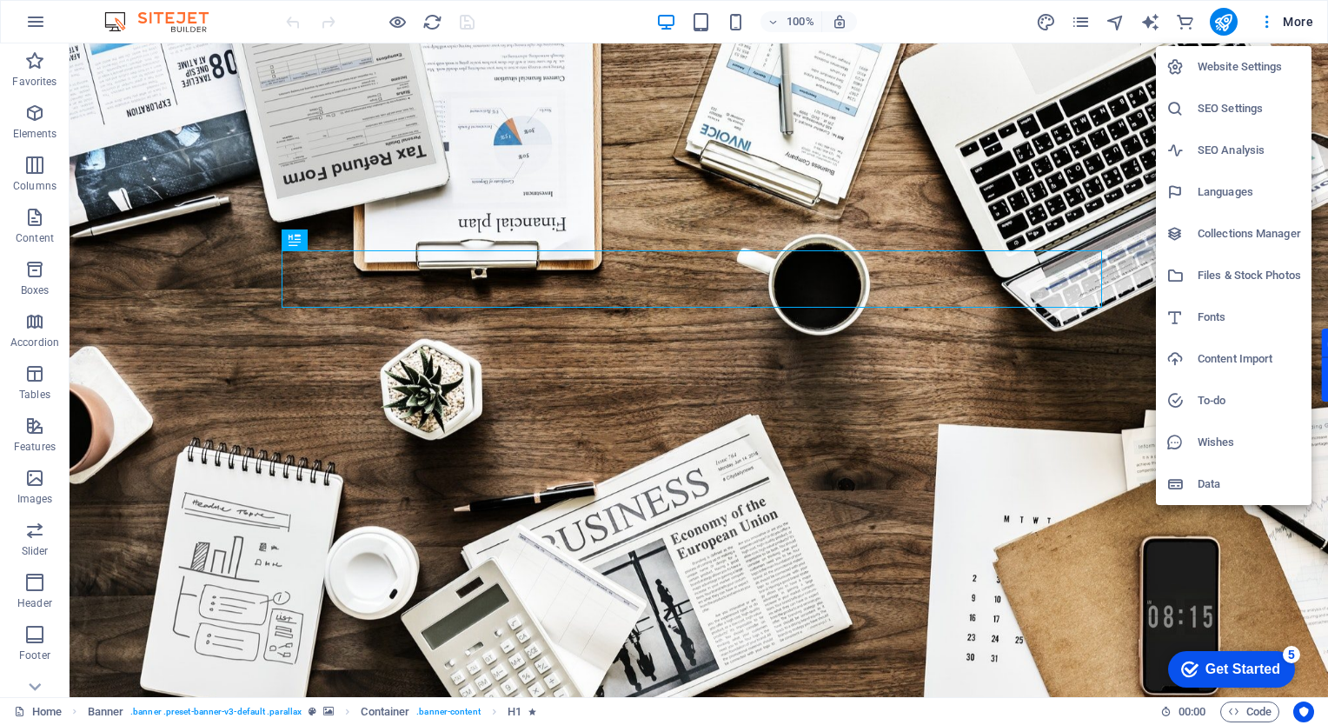
click at [1224, 136] on li "SEO Analysis" at bounding box center [1234, 150] width 156 height 42
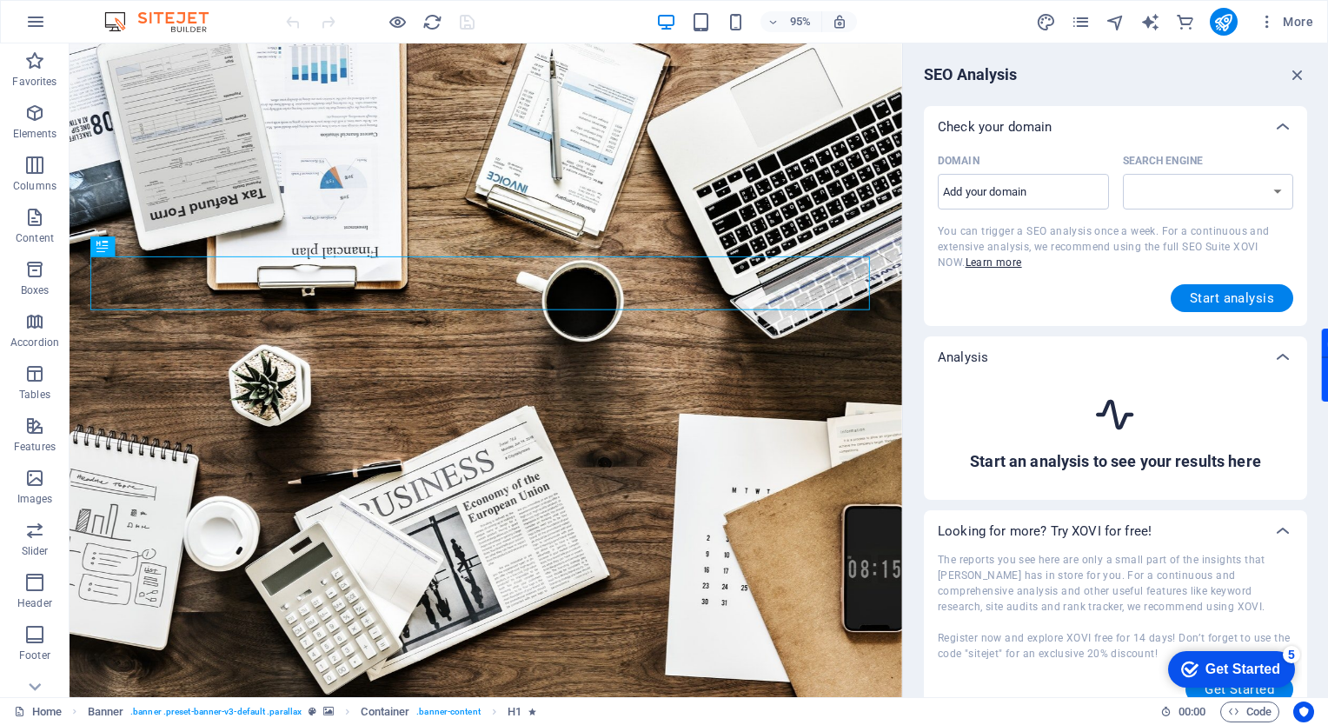
select select "[DOMAIN_NAME]"
click at [1030, 190] on input "Domain ​" at bounding box center [1022, 192] width 171 height 28
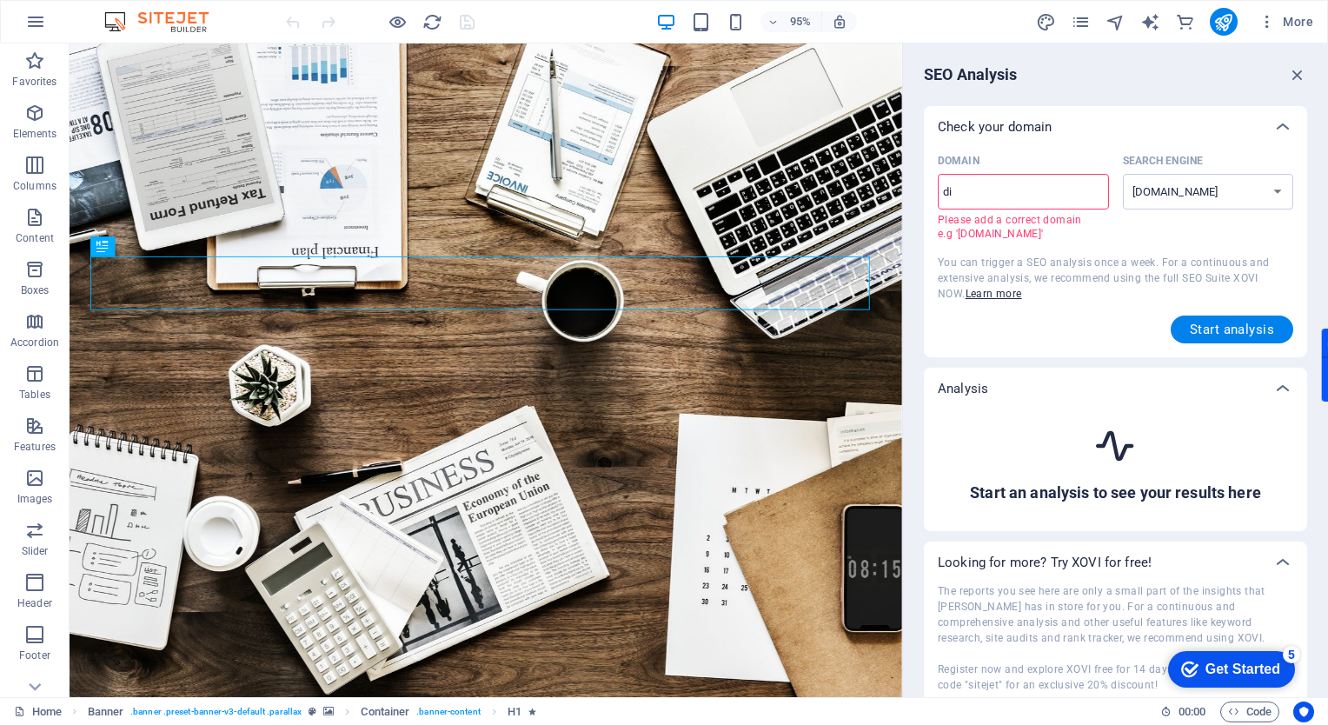
type input "d"
type input "w"
type input "[DOMAIN_NAME]"
select select "[DOMAIN_NAME]"
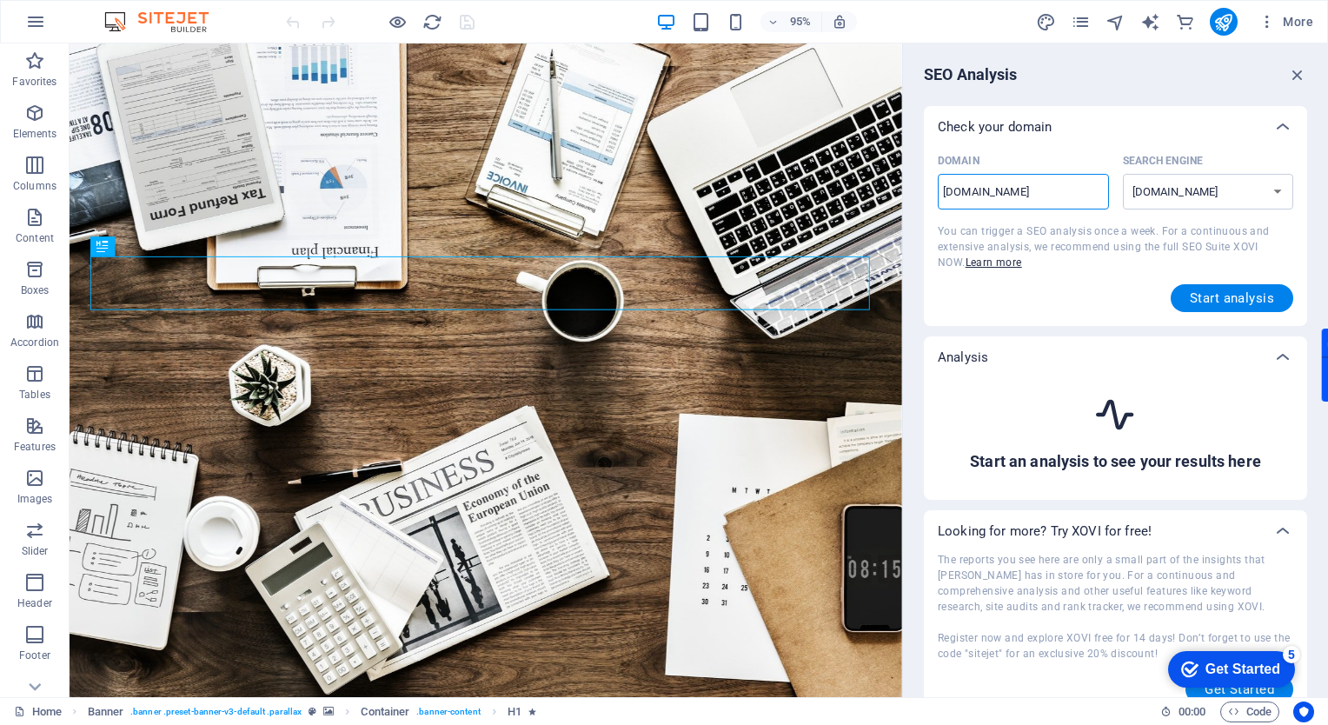
type input "[DOMAIN_NAME]."
select select "[DOMAIN_NAME]"
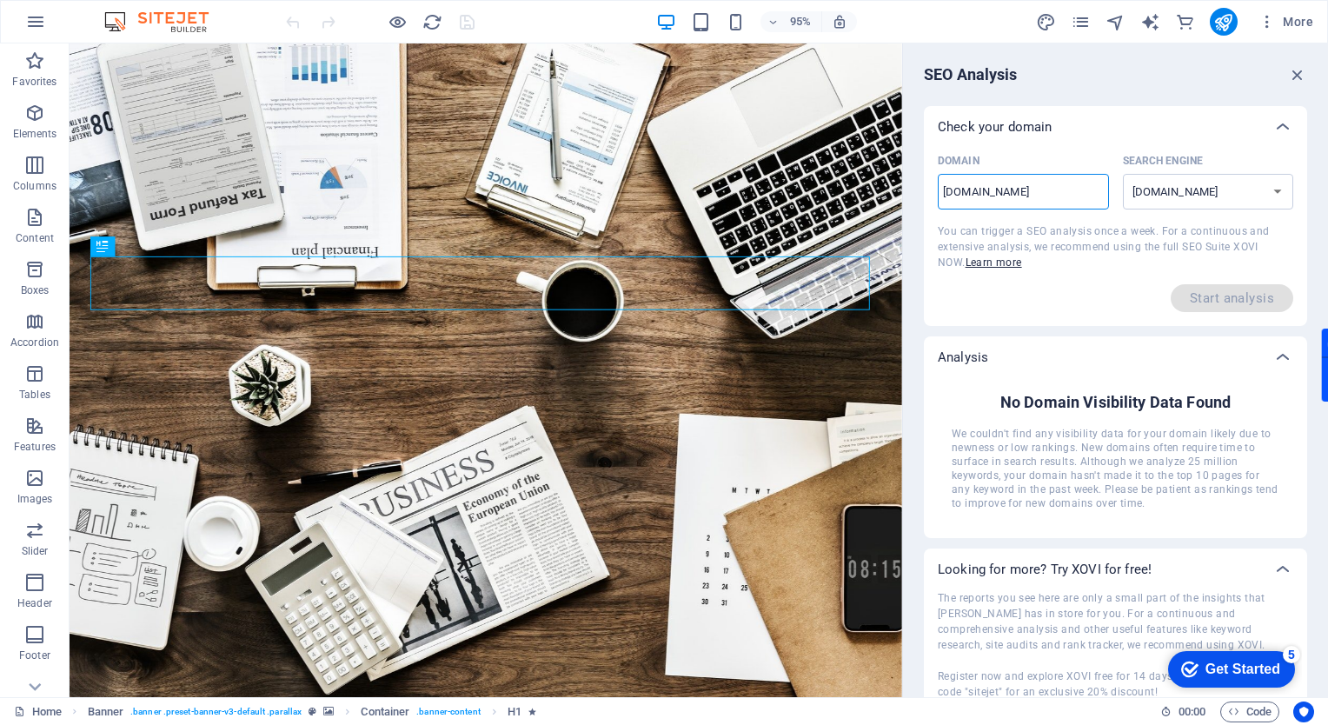
drag, startPoint x: 1036, startPoint y: 189, endPoint x: 924, endPoint y: 189, distance: 112.1
click at [924, 189] on div "Domain [DOMAIN_NAME] ​ Search Engine [DOMAIN_NAME] [DOMAIN_NAME] [DOMAIN_NAME] …" at bounding box center [1115, 237] width 383 height 178
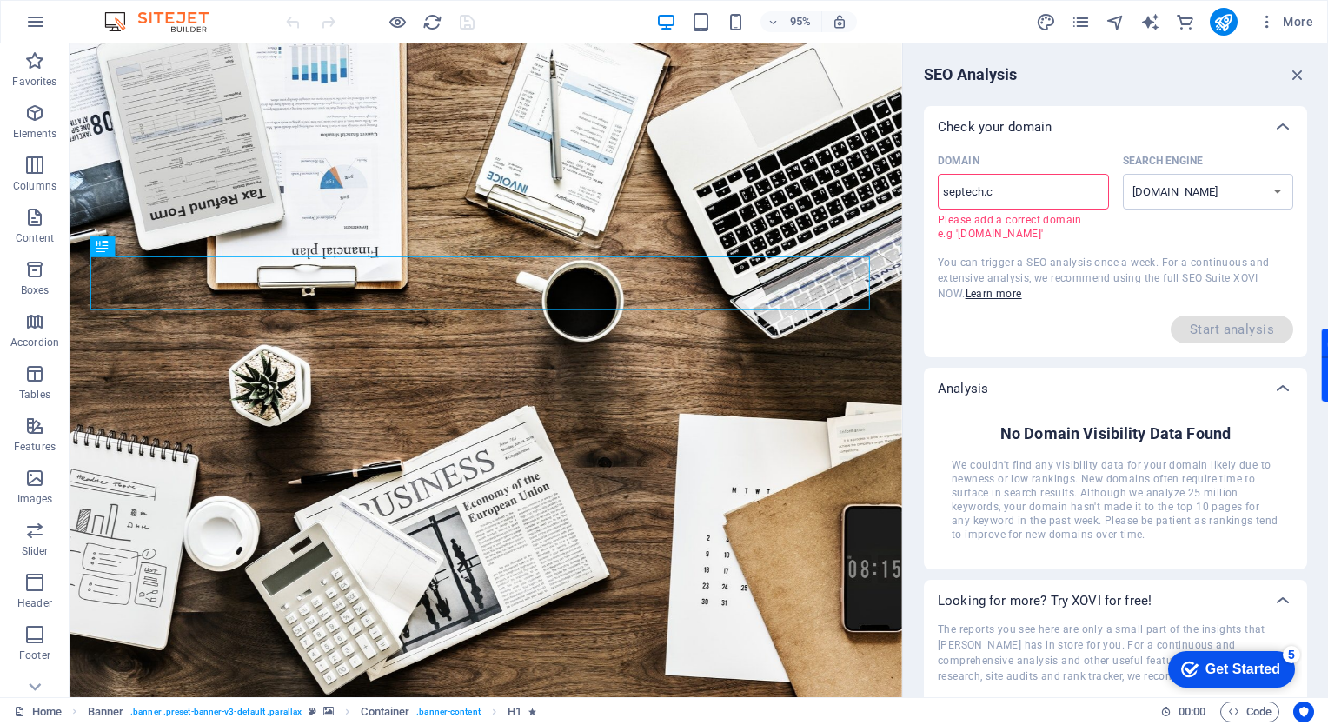
type input "[DOMAIN_NAME]"
select select "[DOMAIN_NAME]"
type input "[DOMAIN_NAME]."
select select "[DOMAIN_NAME]"
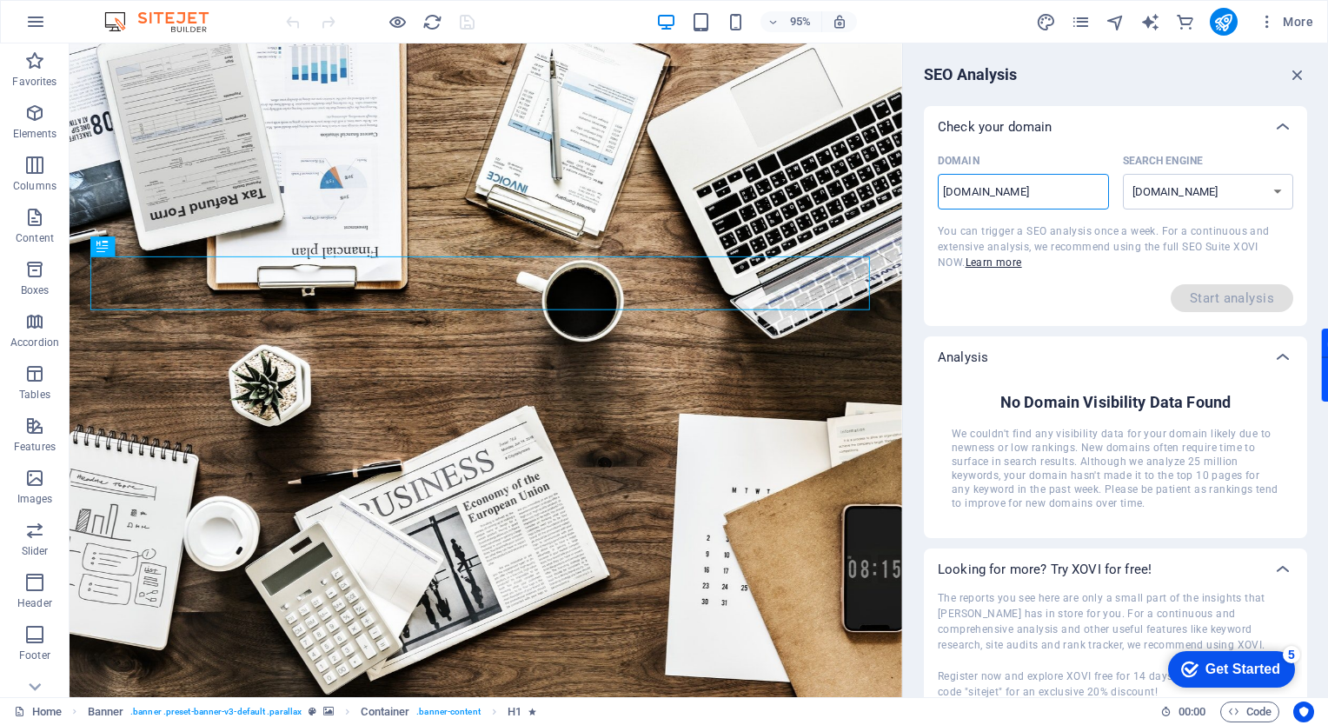
type input "[DOMAIN_NAME]"
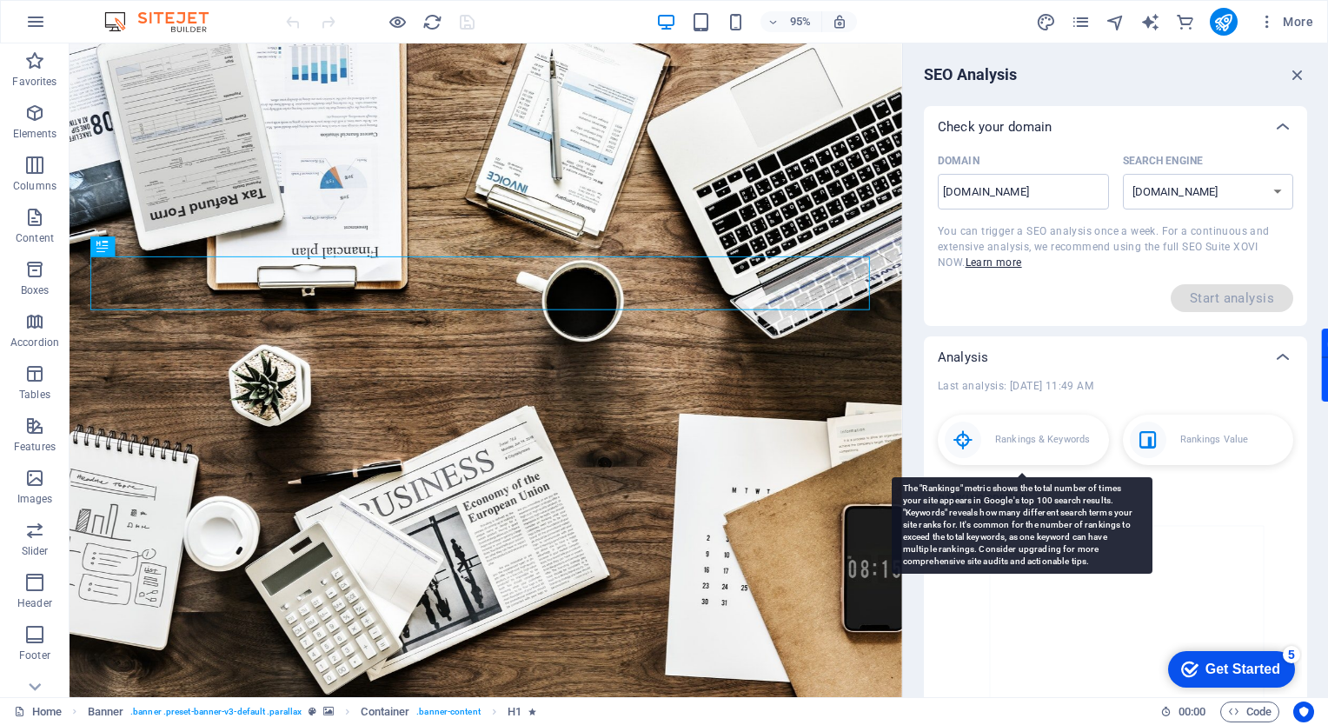
click at [1053, 444] on p "Rankings & Keywords" at bounding box center [1042, 439] width 95 height 17
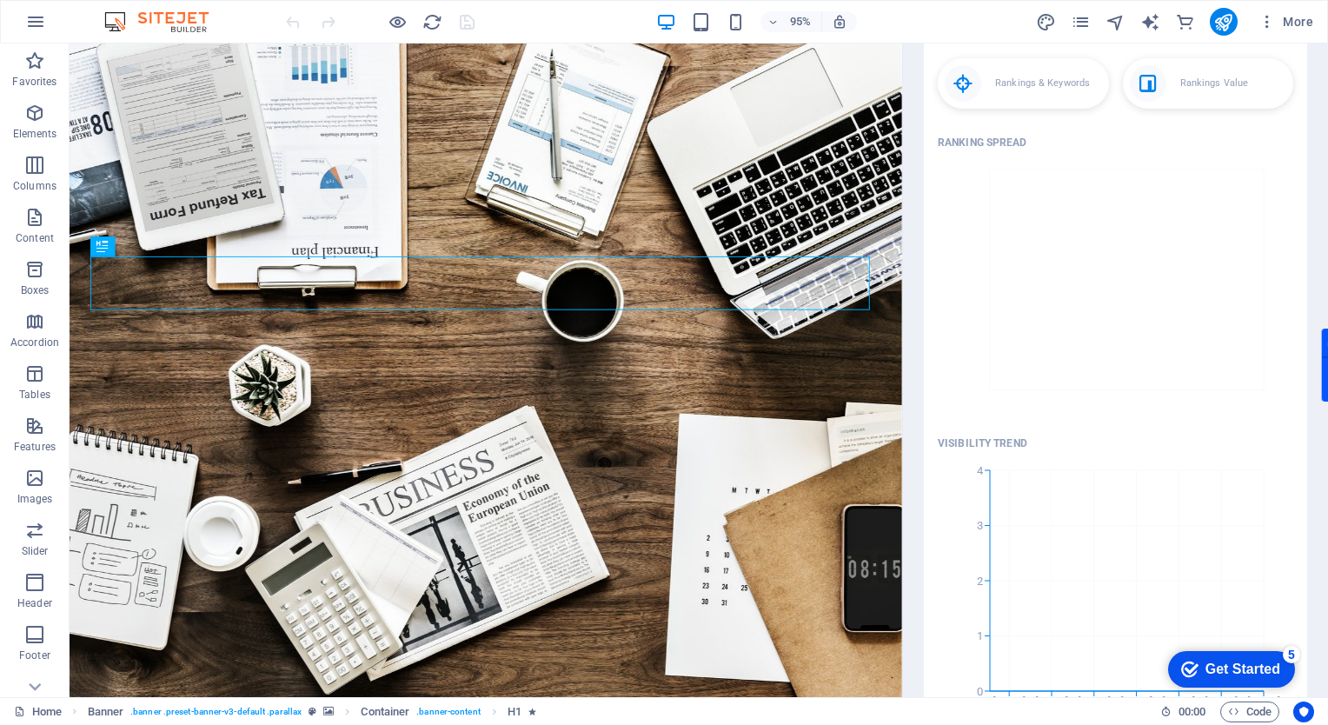
scroll to position [126, 0]
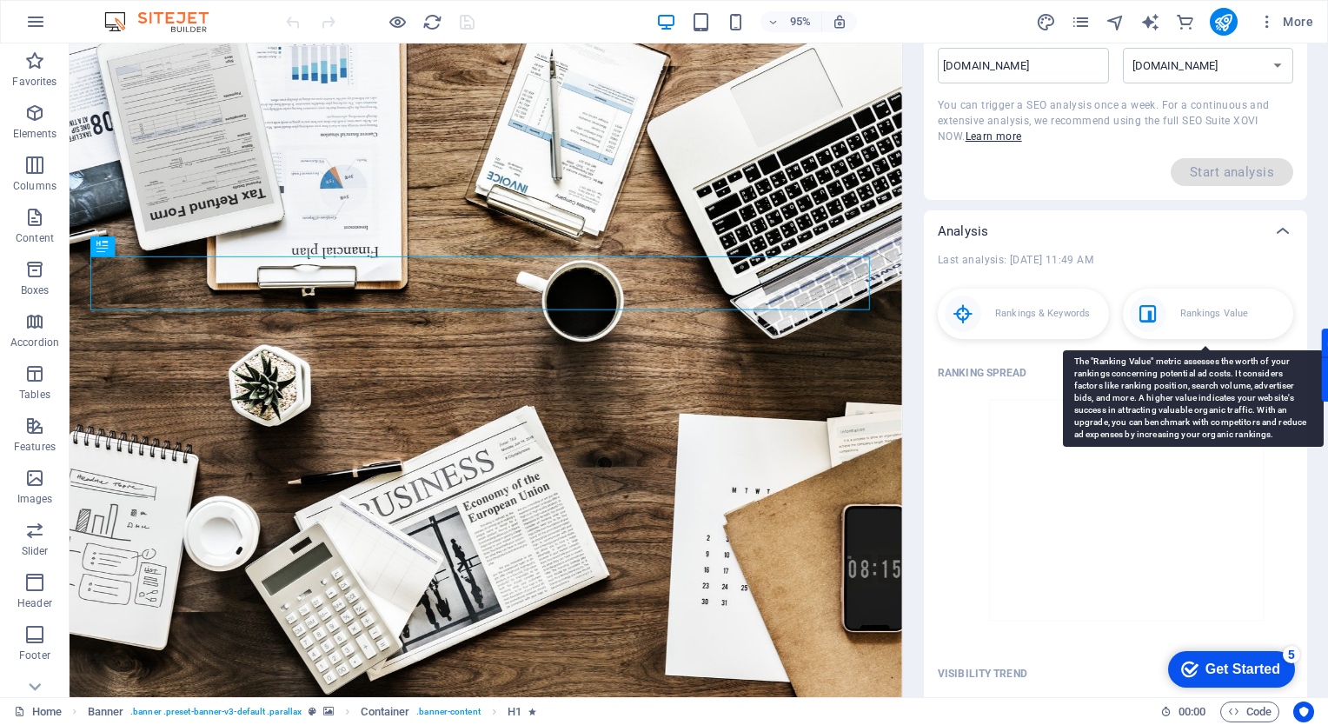
click at [1180, 317] on p "Rankings Value" at bounding box center [1214, 313] width 68 height 17
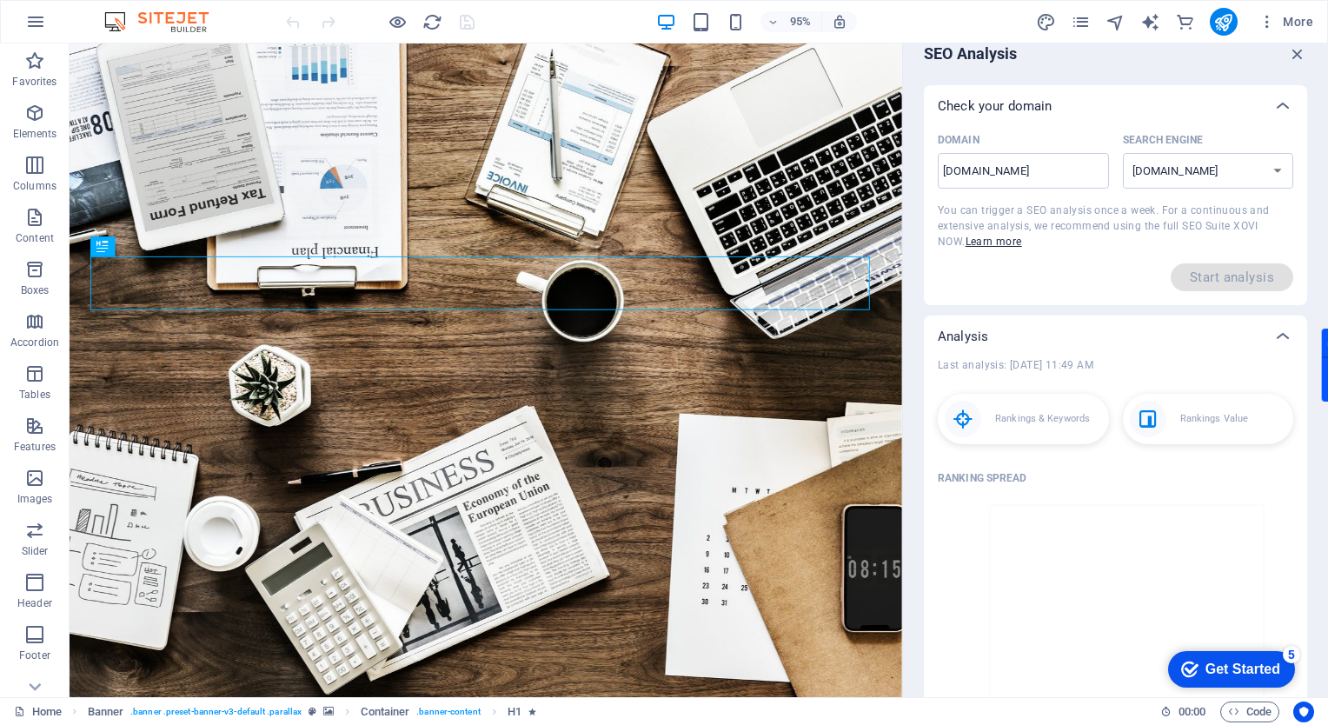
scroll to position [0, 0]
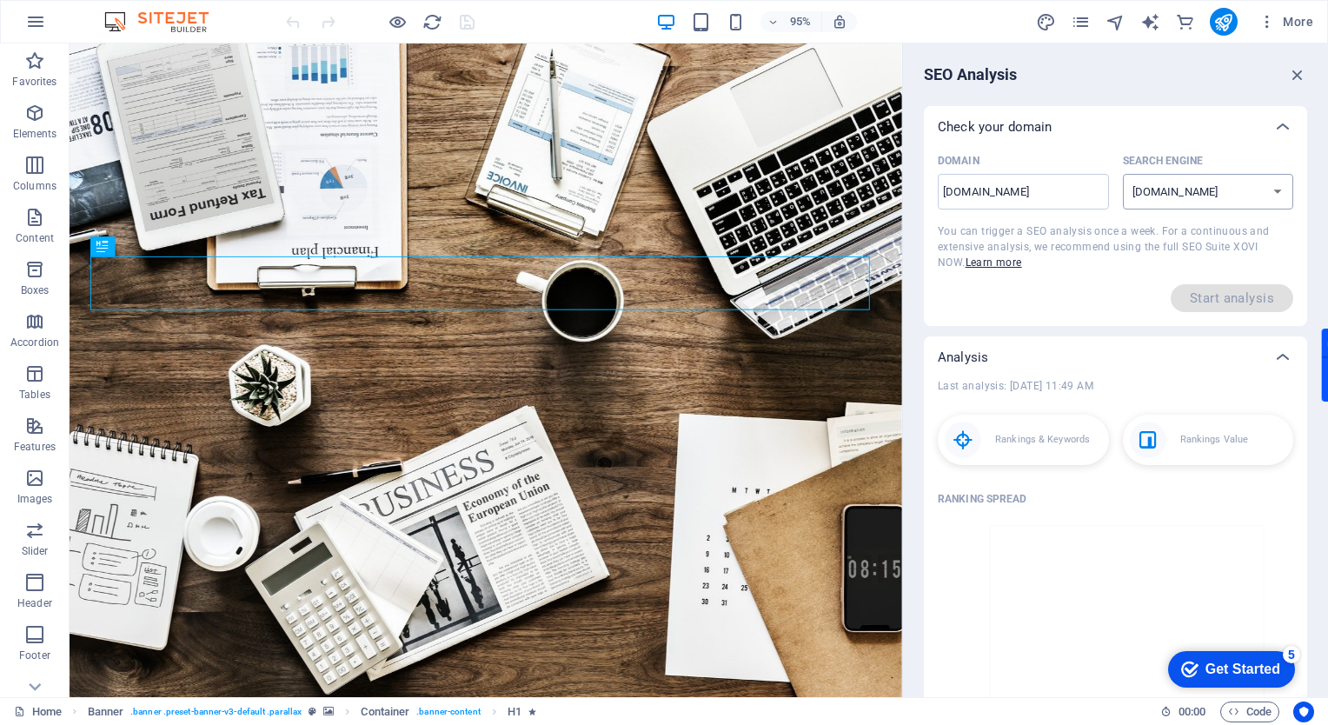
click at [1189, 203] on select "[DOMAIN_NAME] [DOMAIN_NAME] [DOMAIN_NAME] [DOMAIN_NAME] [DOMAIN_NAME] [DOMAIN_N…" at bounding box center [1208, 192] width 171 height 36
click at [1123, 174] on select "[DOMAIN_NAME] [DOMAIN_NAME] [DOMAIN_NAME] [DOMAIN_NAME] [DOMAIN_NAME] [DOMAIN_N…" at bounding box center [1208, 192] width 171 height 36
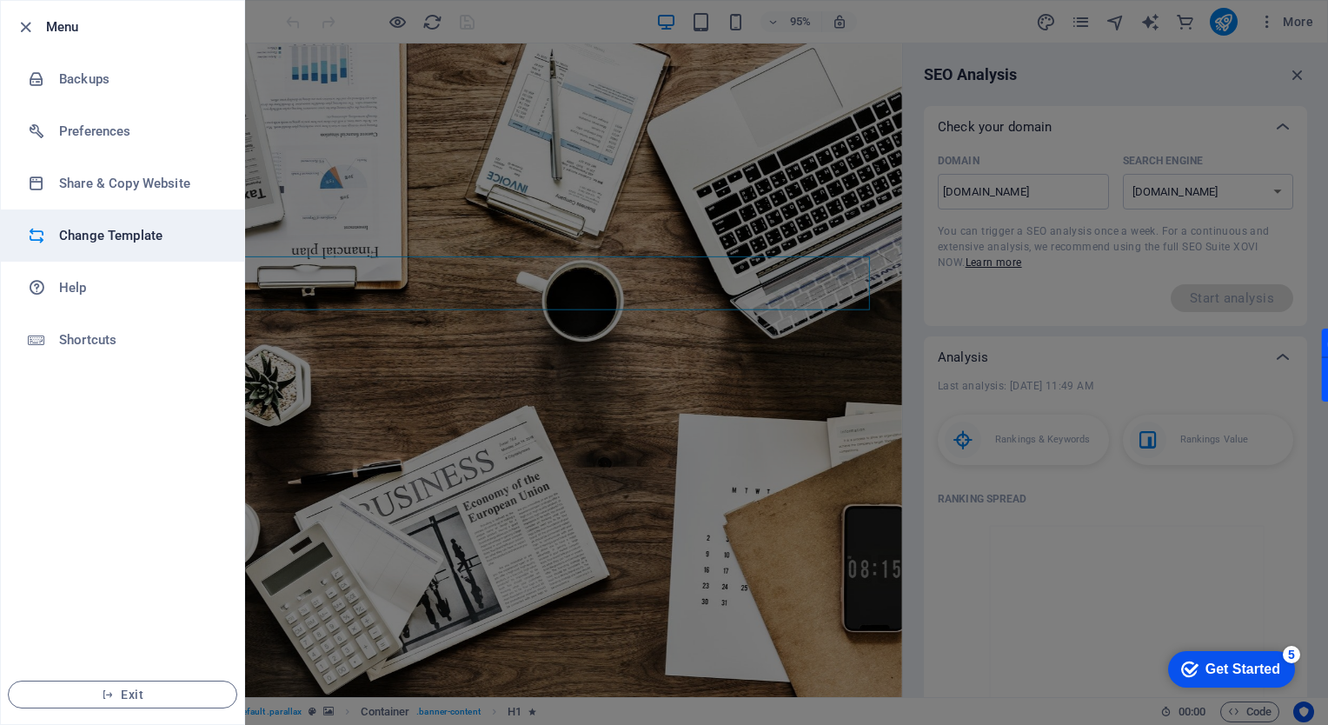
click at [125, 240] on h6 "Change Template" at bounding box center [139, 235] width 161 height 21
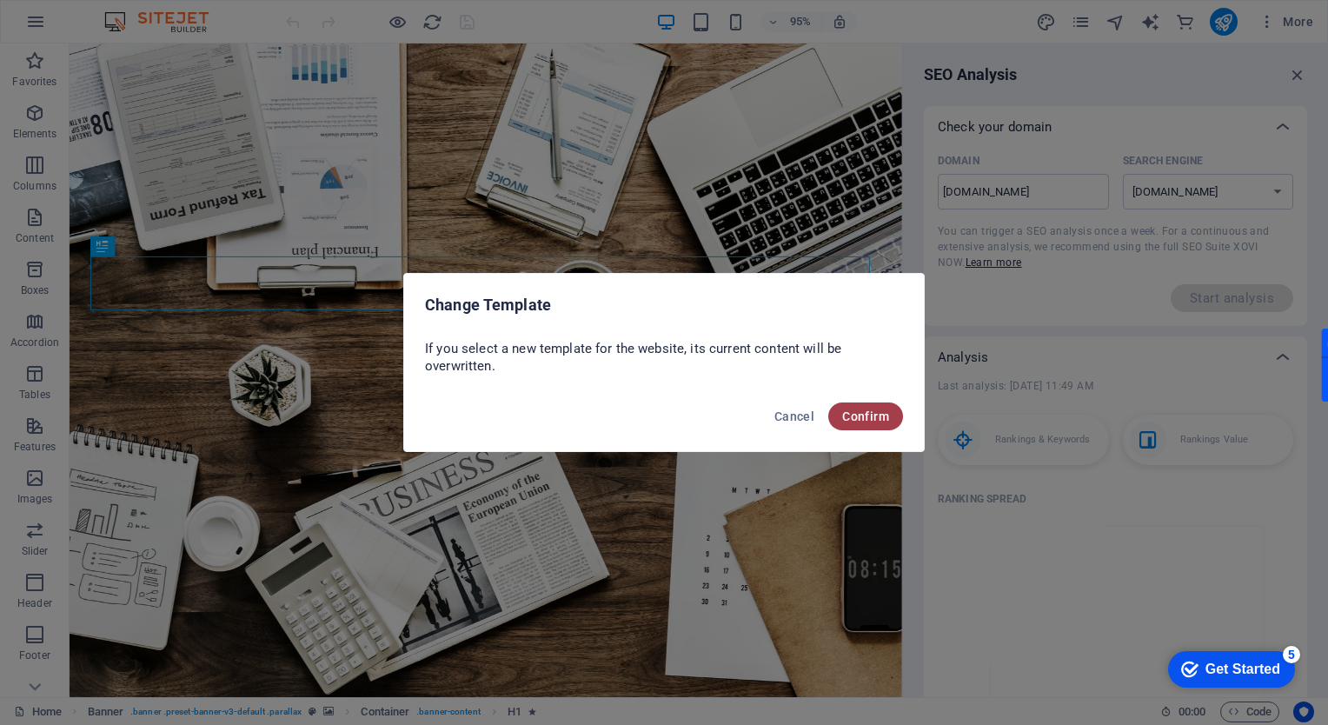
click at [855, 415] on span "Confirm" at bounding box center [865, 416] width 47 height 14
